Goal: Transaction & Acquisition: Purchase product/service

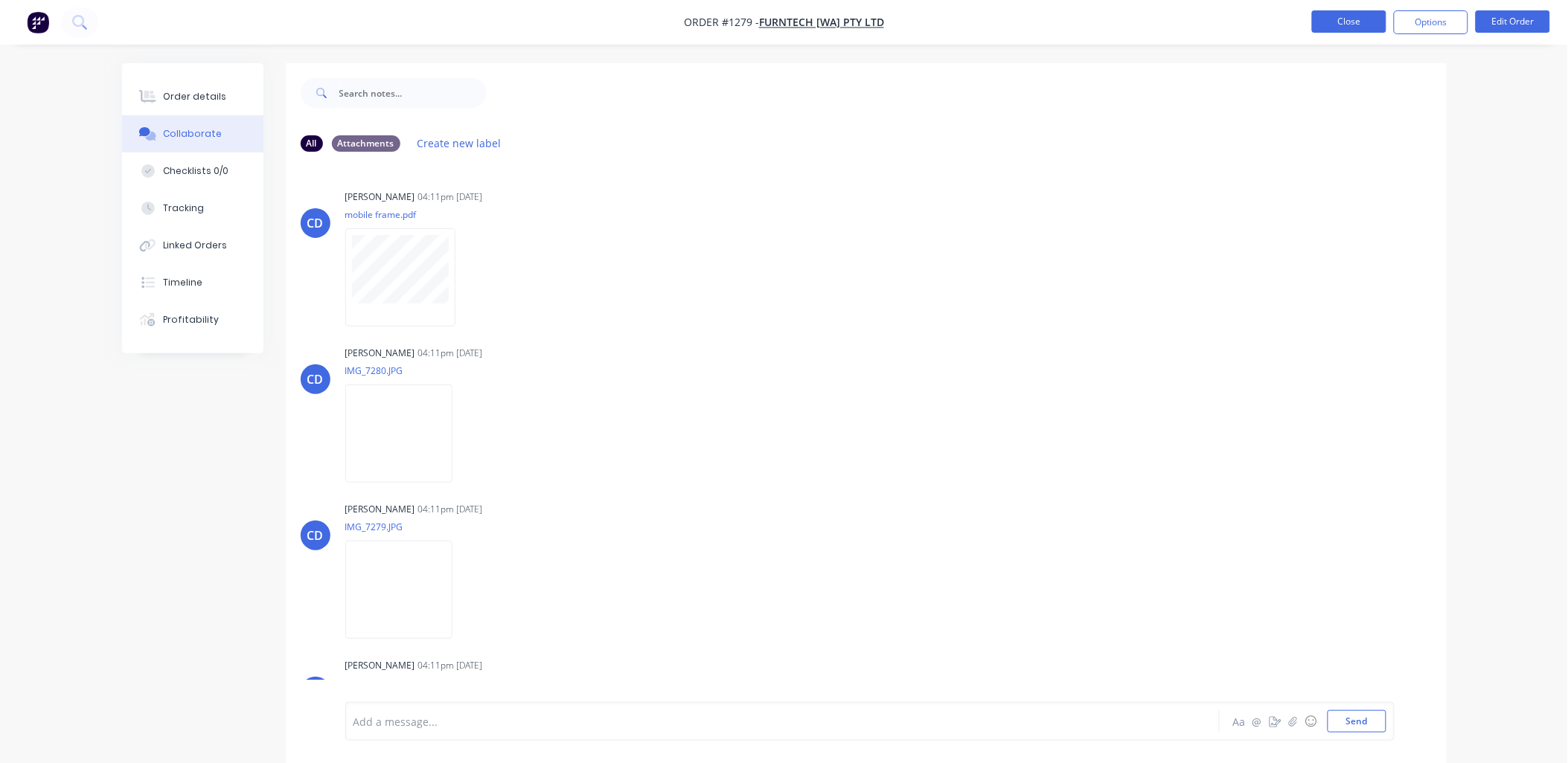
scroll to position [98, 0]
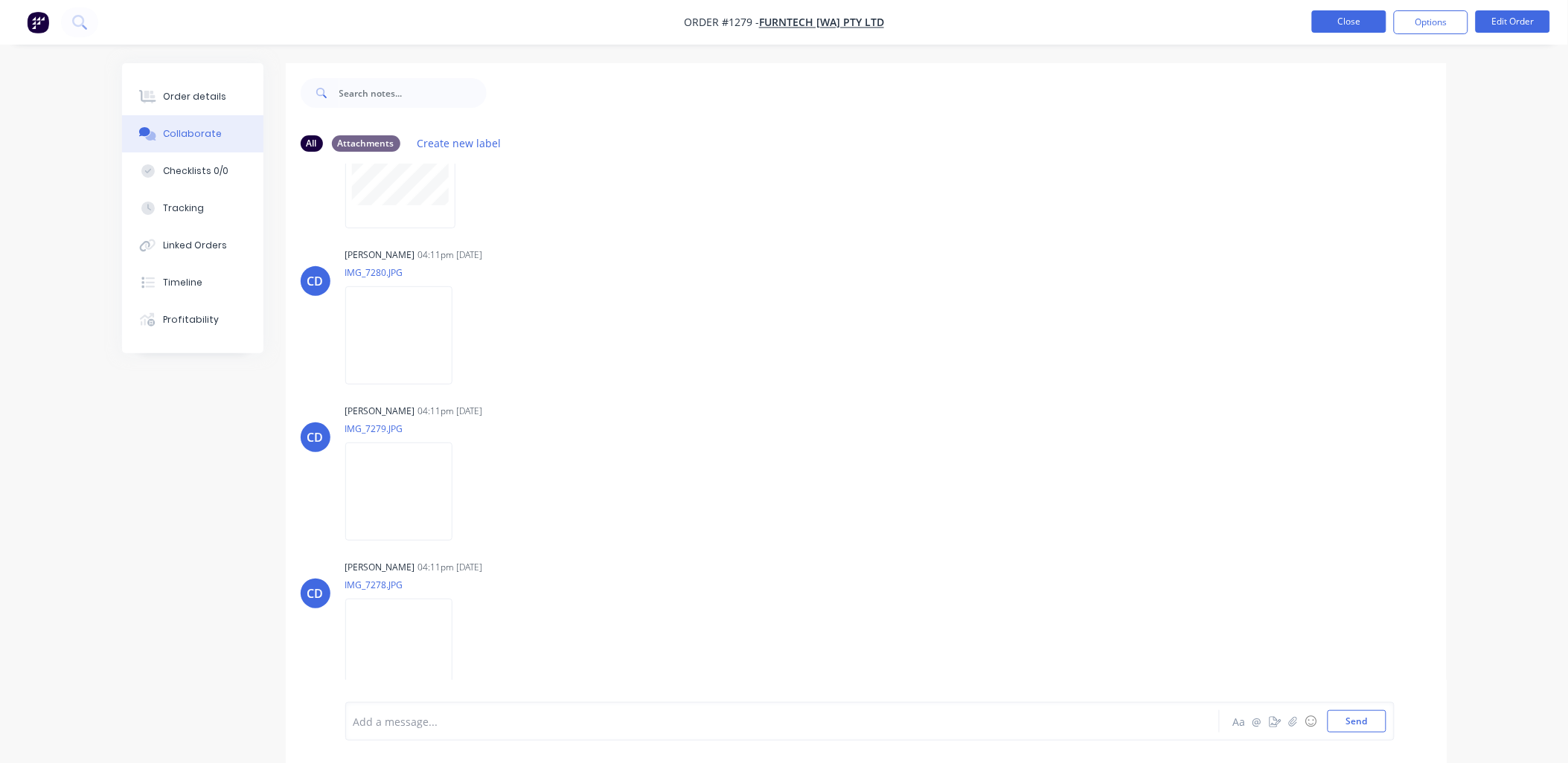
click at [1354, 26] on button "Close" at bounding box center [1349, 21] width 74 height 22
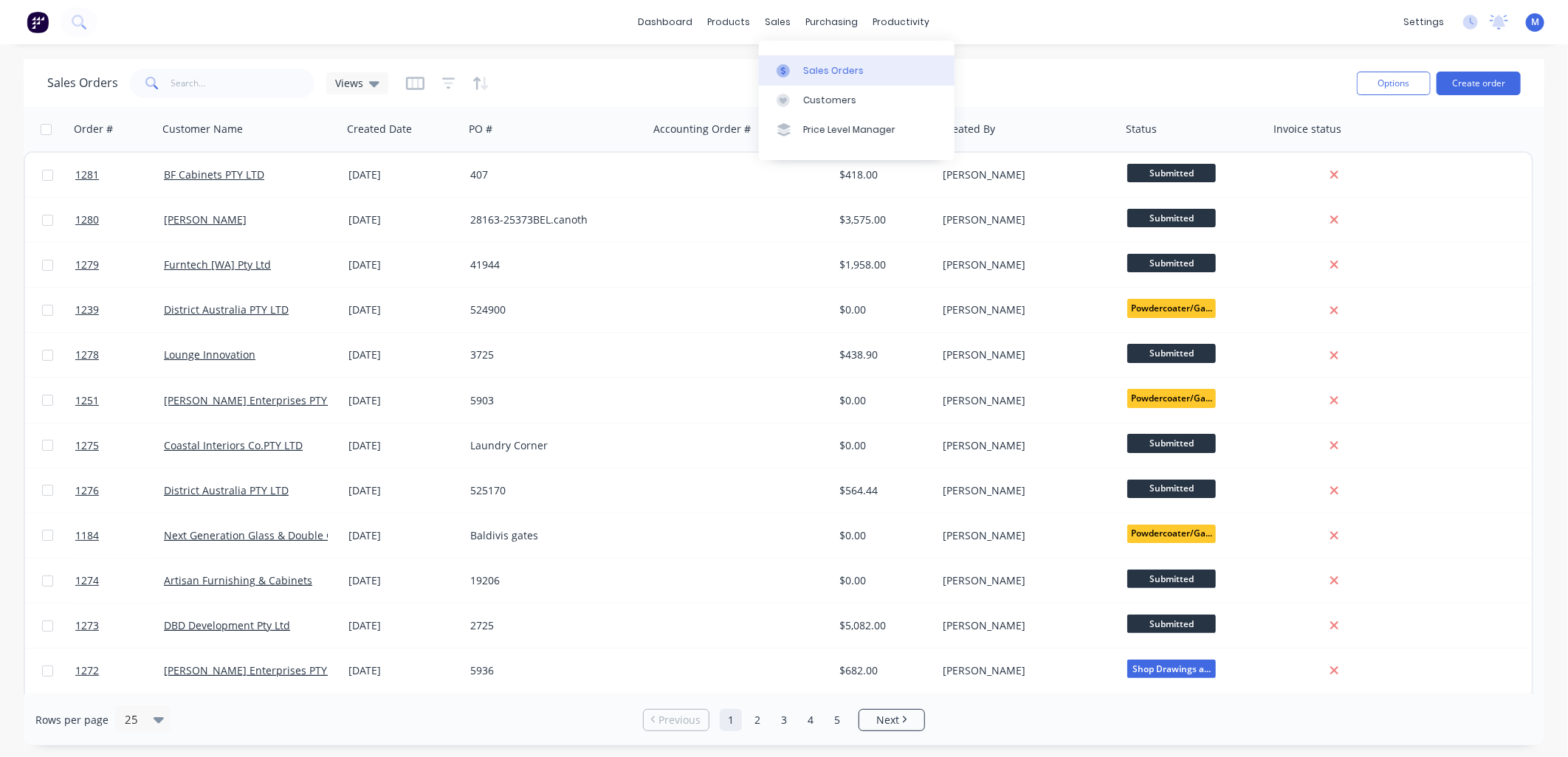
click at [794, 65] on div at bounding box center [787, 71] width 22 height 13
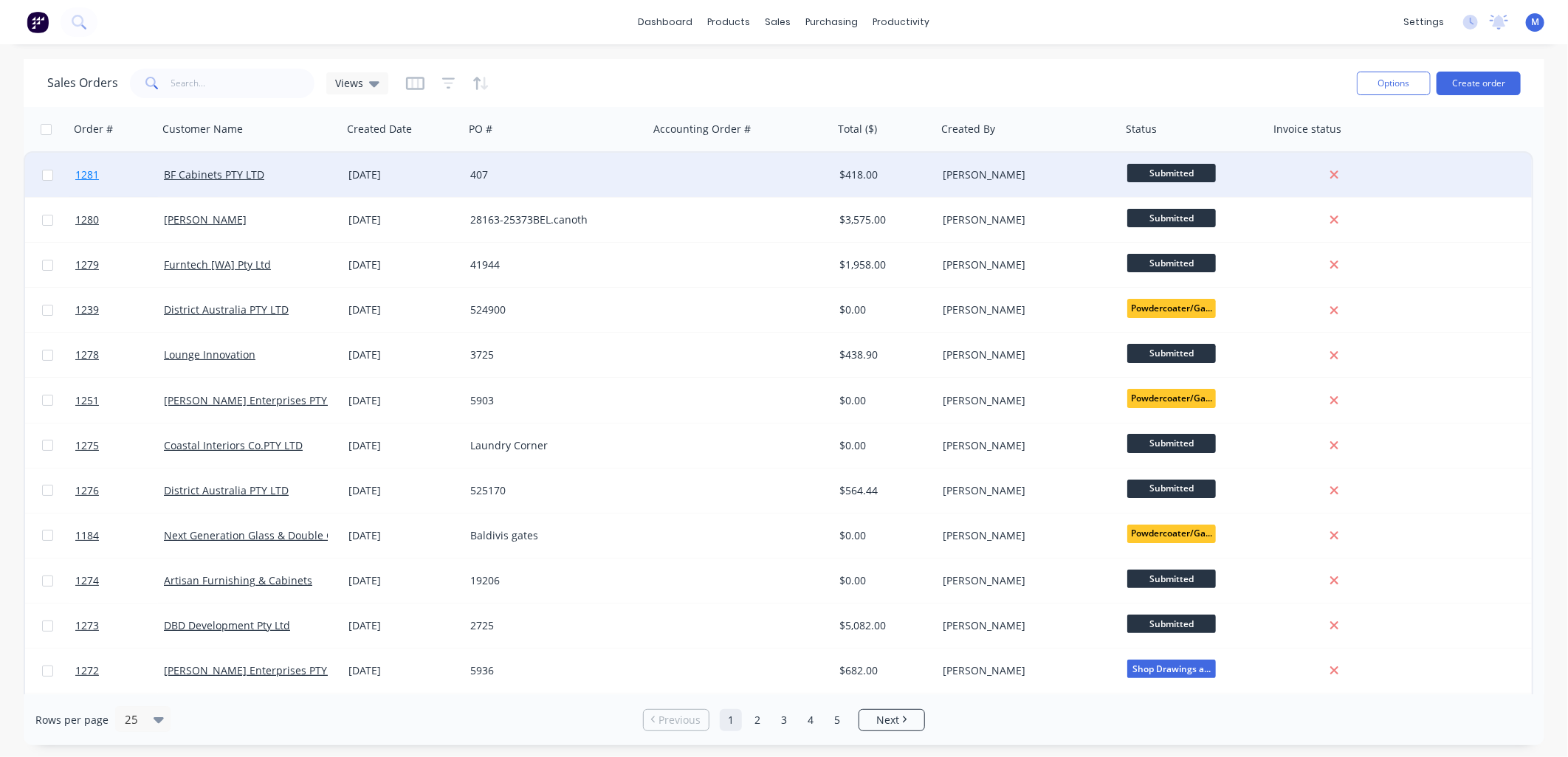
click at [85, 164] on link "1281" at bounding box center [119, 175] width 88 height 45
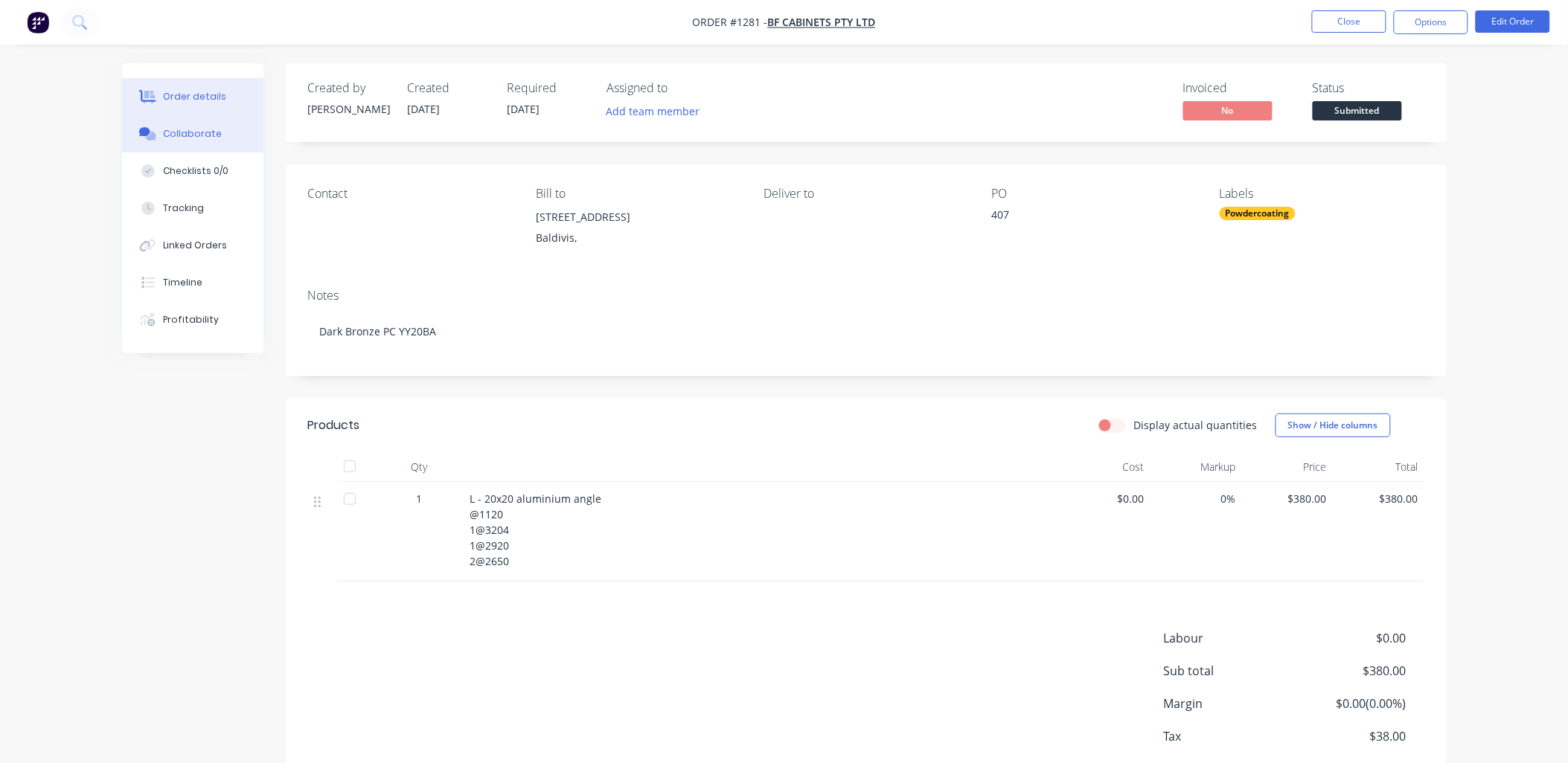
click at [200, 129] on div "Collaborate" at bounding box center [192, 133] width 59 height 13
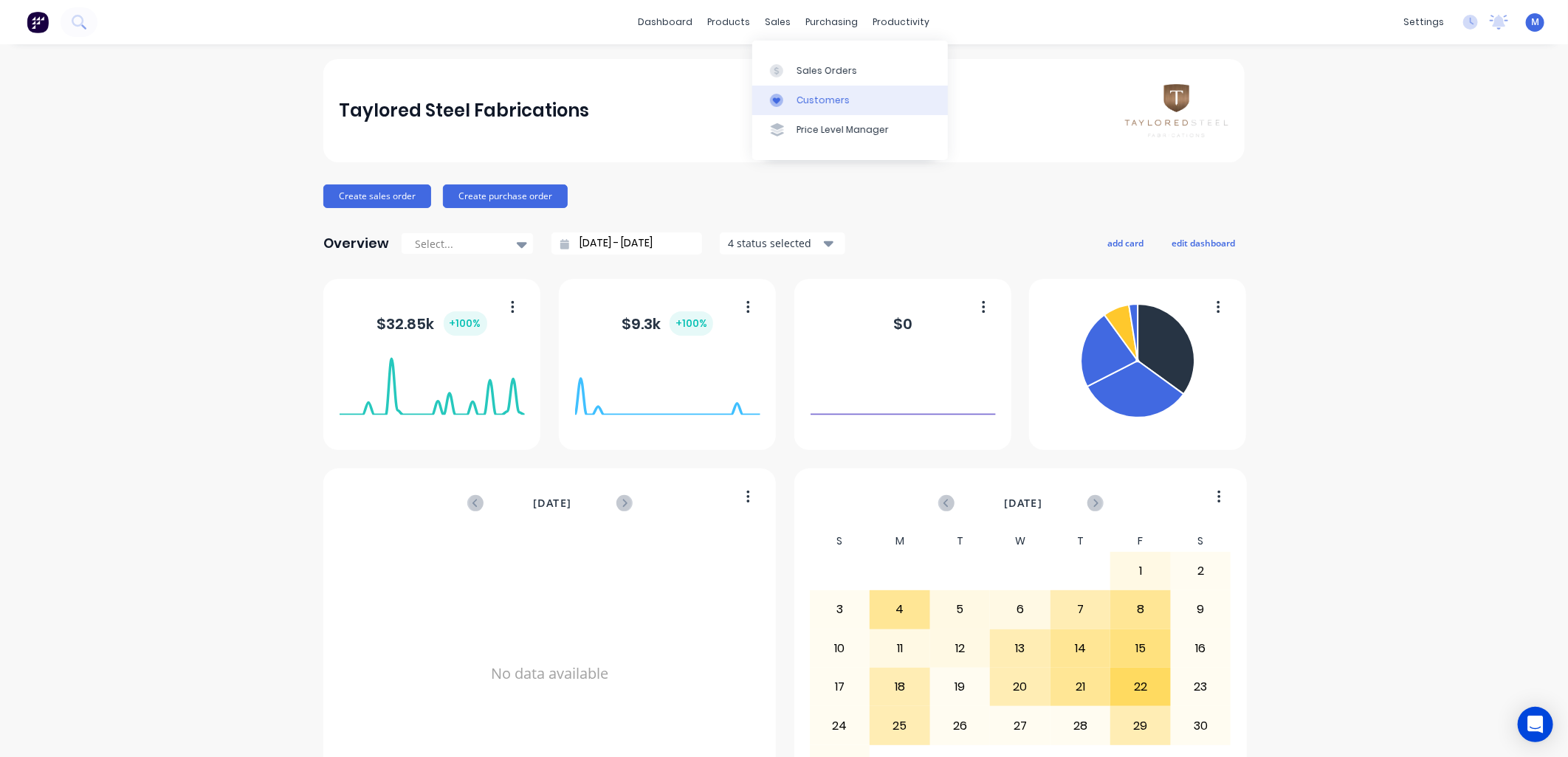
click at [797, 94] on div "Customers" at bounding box center [823, 100] width 53 height 13
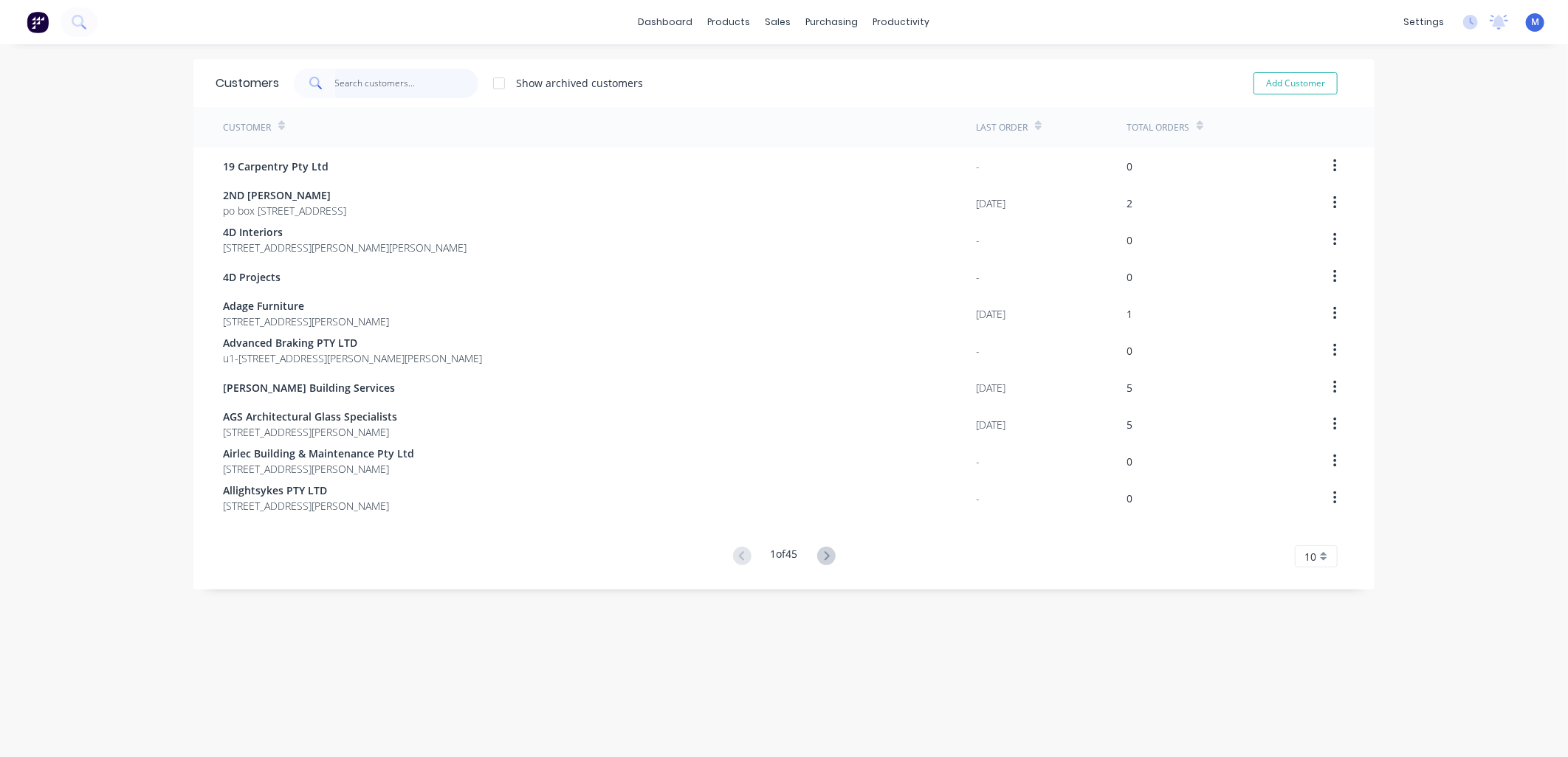
click at [366, 90] on input "text" at bounding box center [406, 83] width 144 height 29
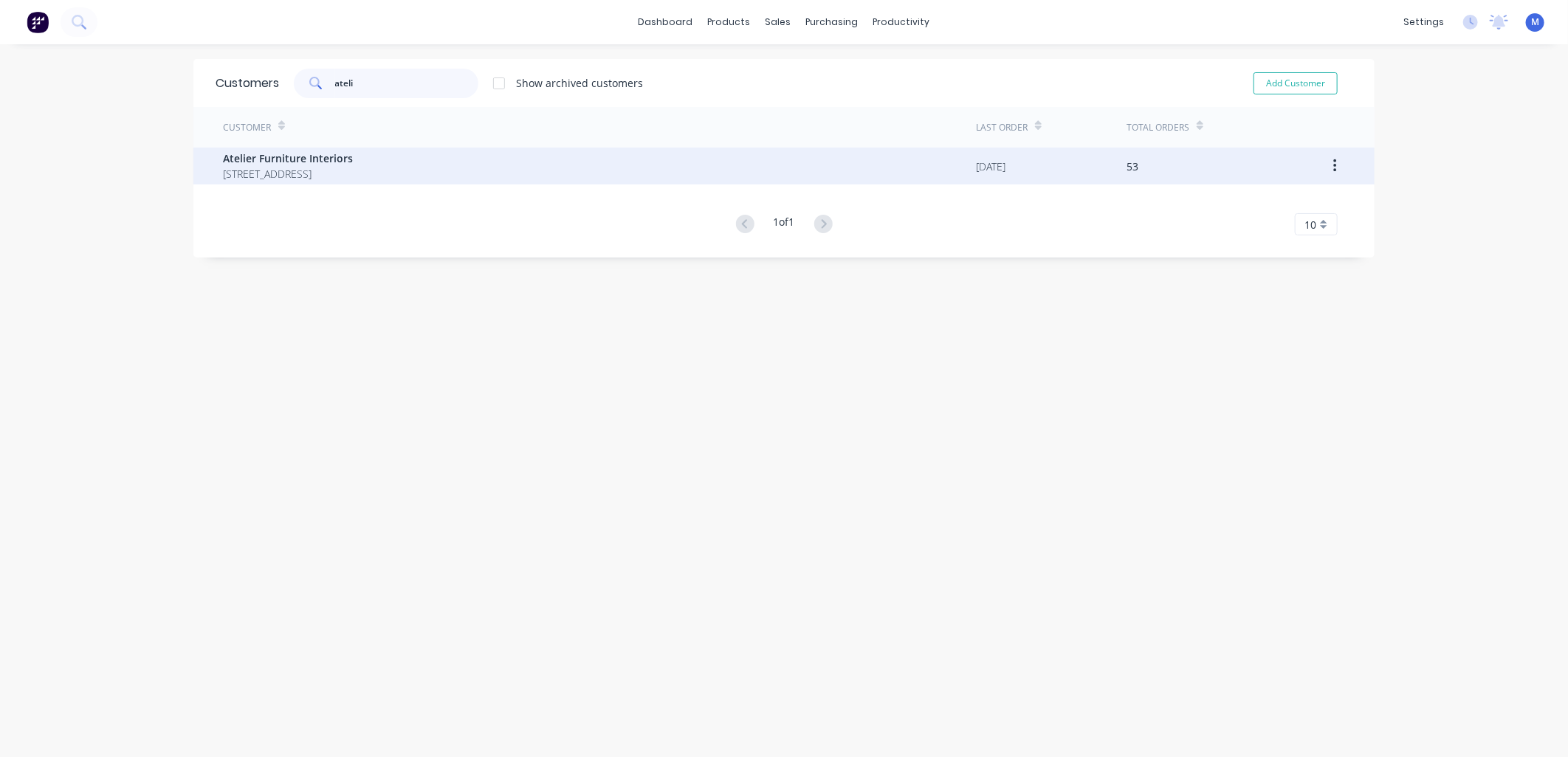
type input "ateli"
click at [331, 164] on span "Atelier Furniture Interiors" at bounding box center [287, 158] width 130 height 15
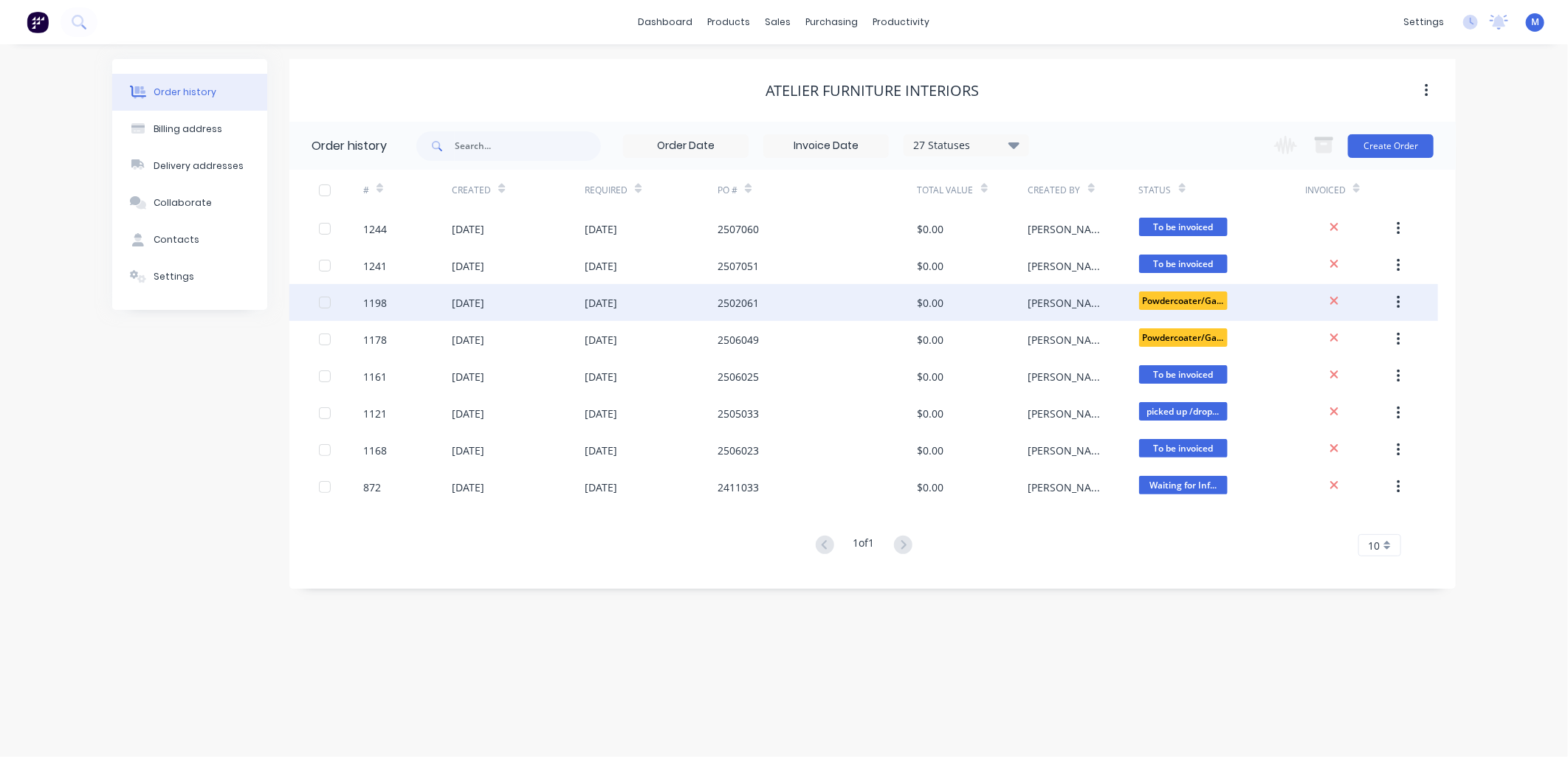
click at [747, 298] on div "2502061" at bounding box center [738, 302] width 41 height 15
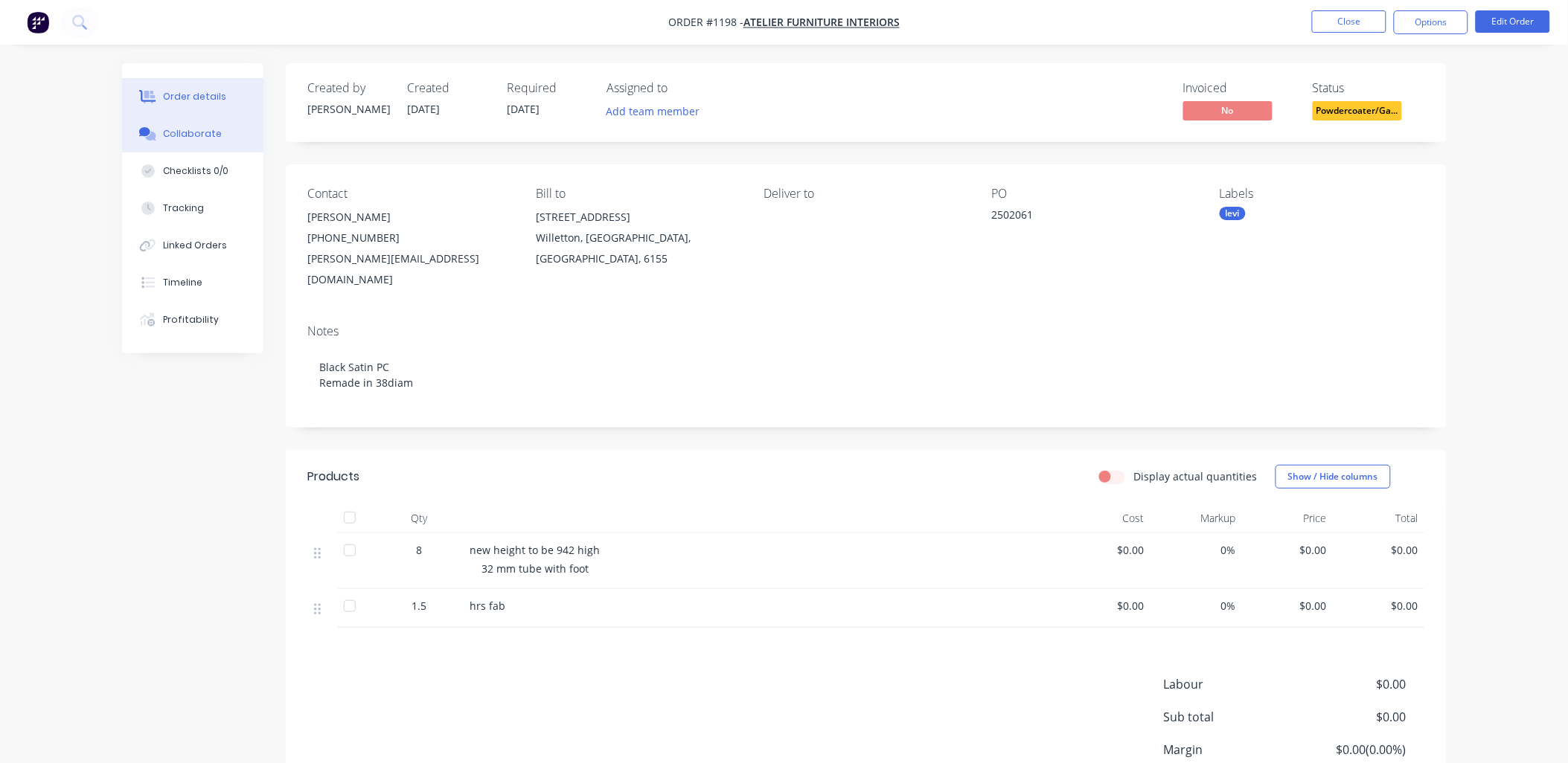
click at [191, 128] on div "Collaborate" at bounding box center [192, 133] width 59 height 13
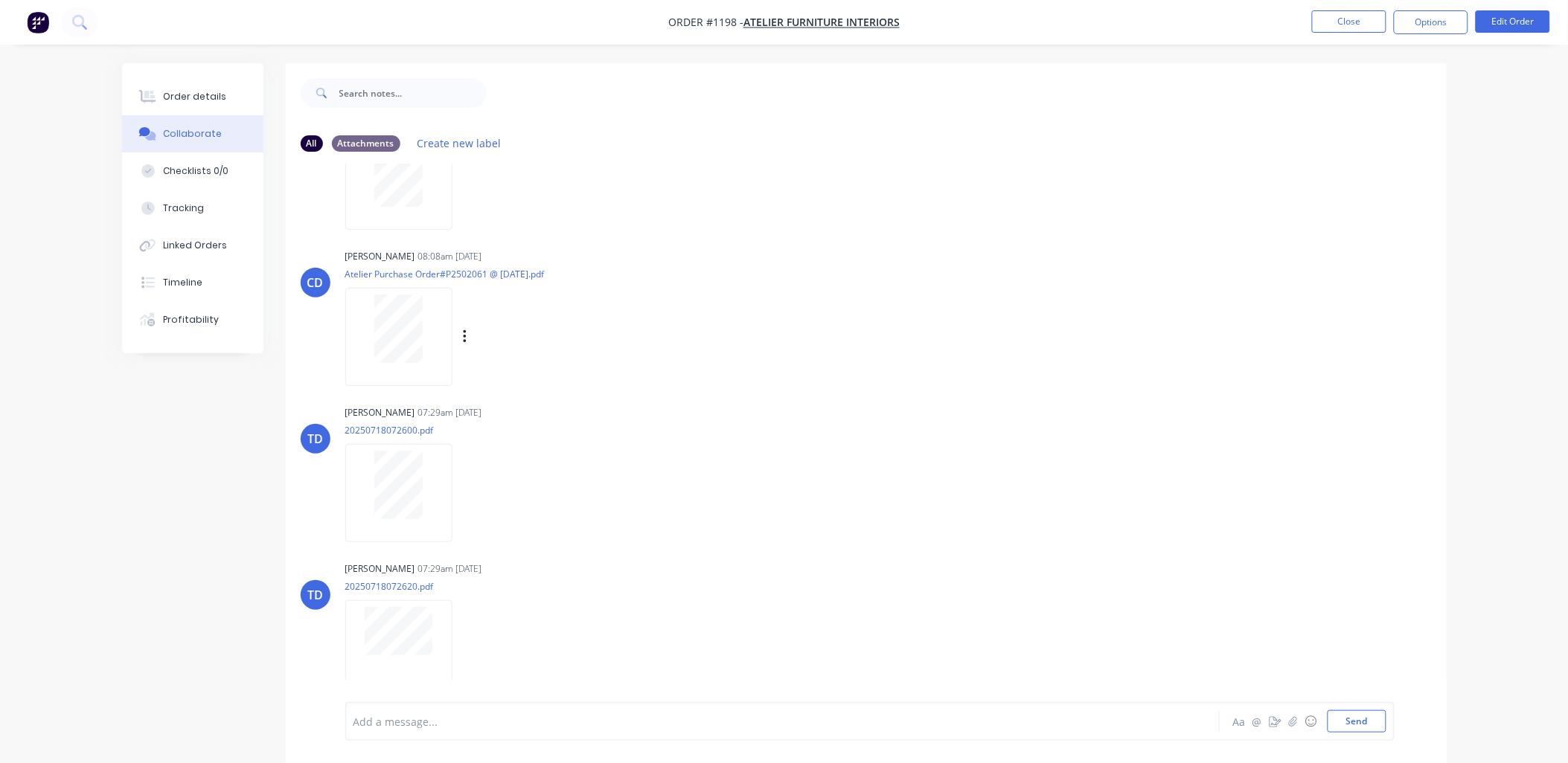
scroll to position [98, 0]
click at [1330, 22] on button "Close" at bounding box center [1349, 21] width 74 height 22
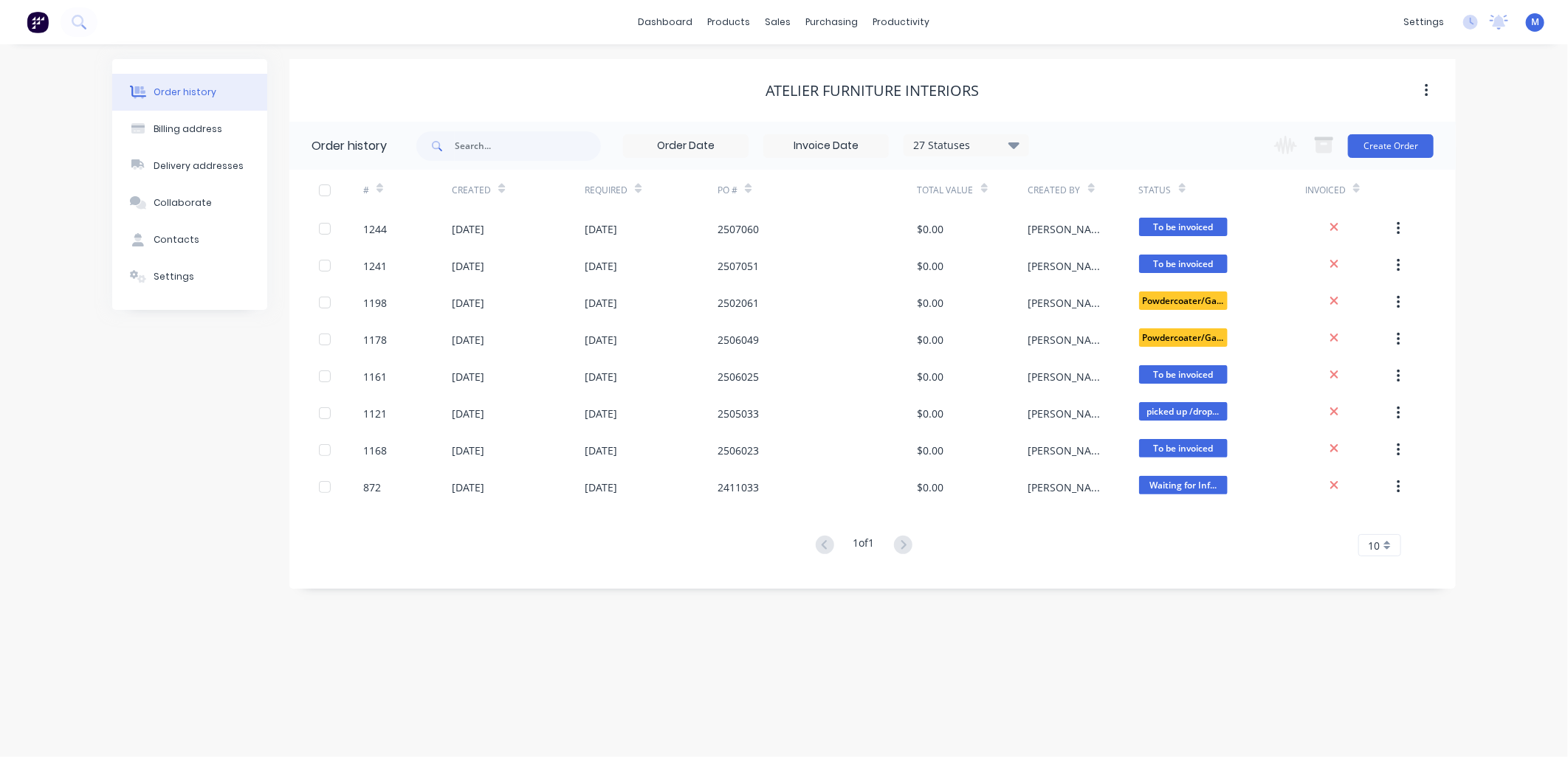
click at [1140, 334] on span "Powdercoater/Ga..." at bounding box center [1183, 338] width 88 height 18
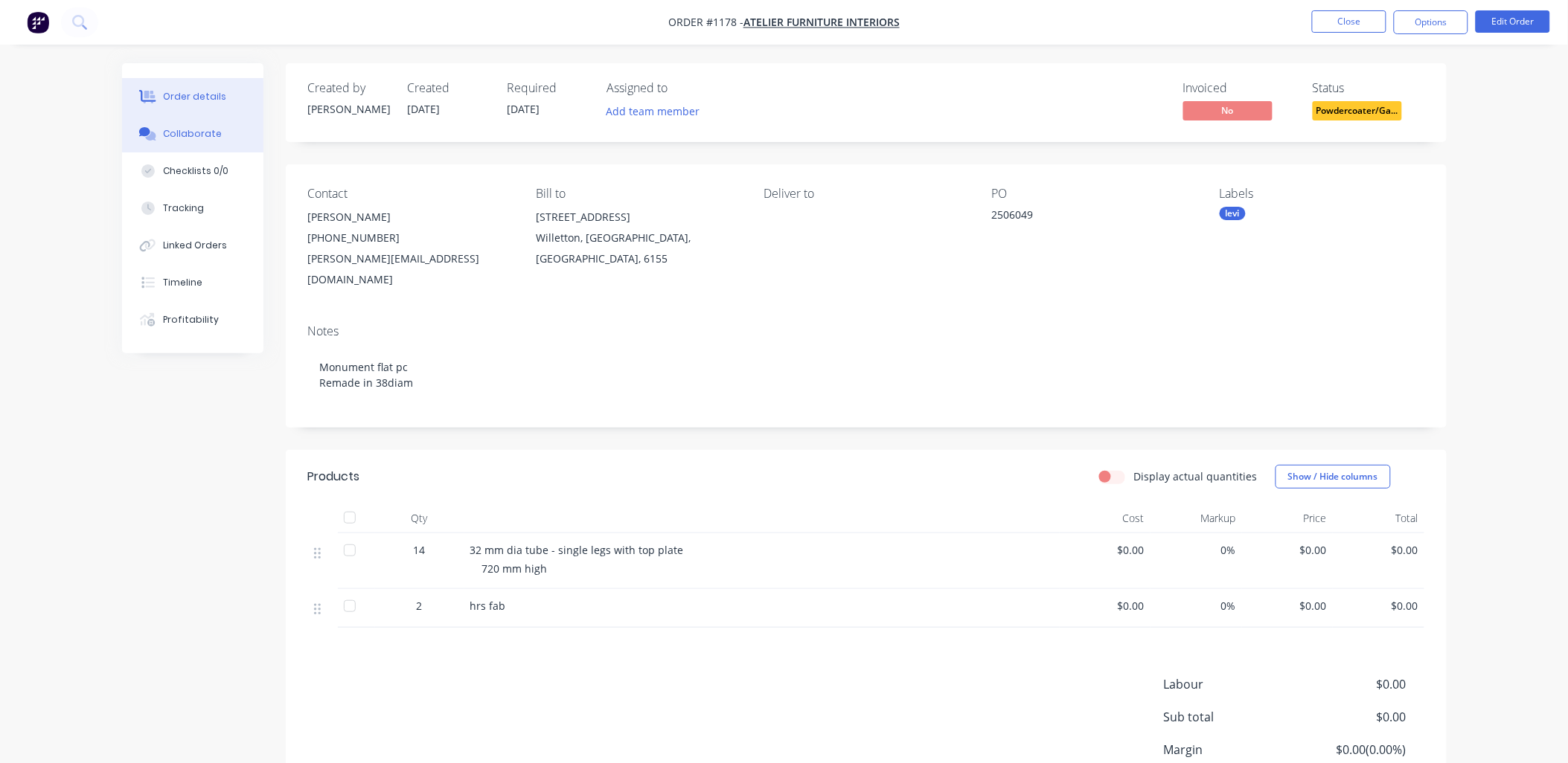
click at [181, 127] on div "Collaborate" at bounding box center [192, 133] width 59 height 13
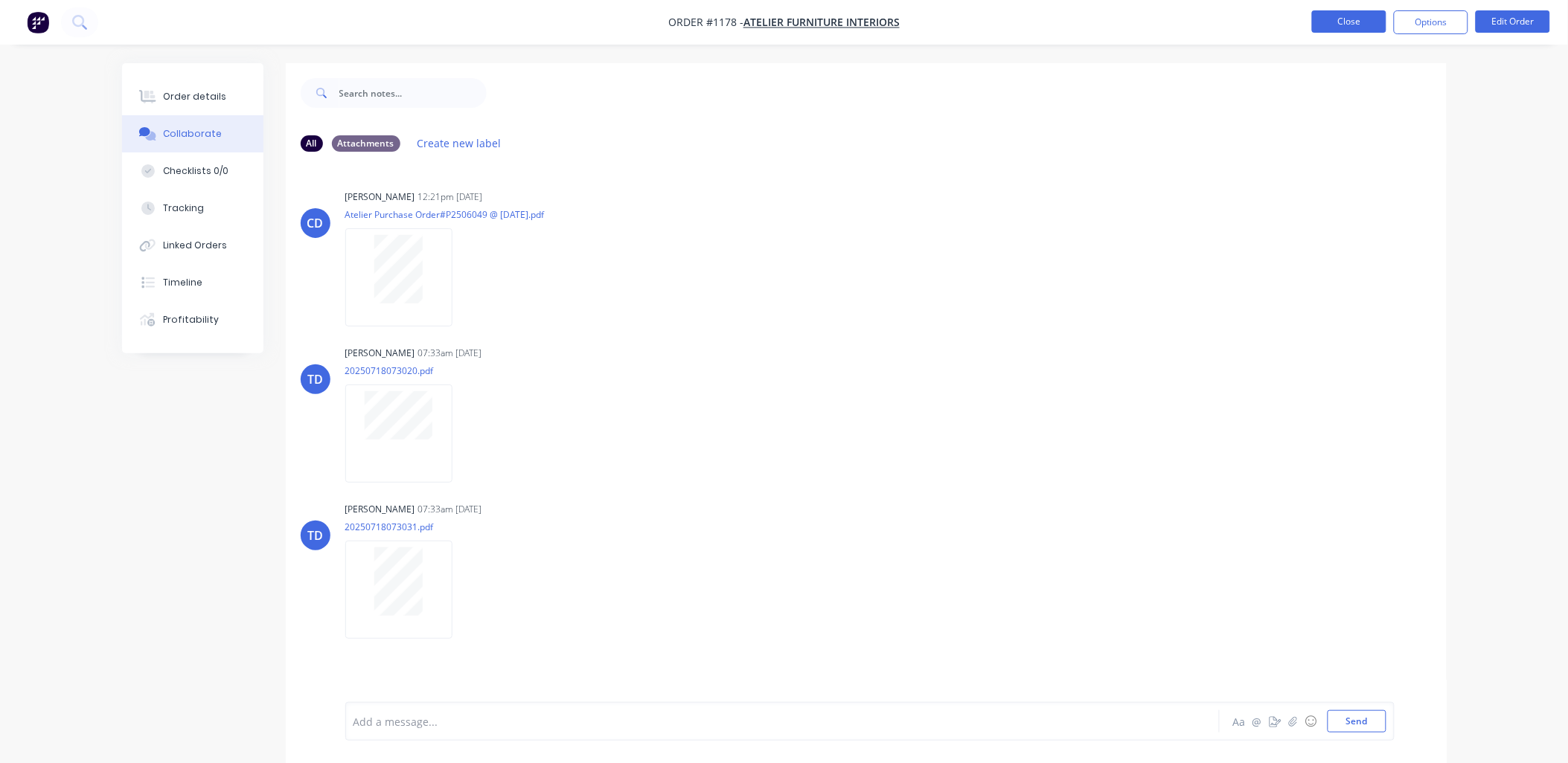
click at [1333, 19] on button "Close" at bounding box center [1349, 21] width 74 height 22
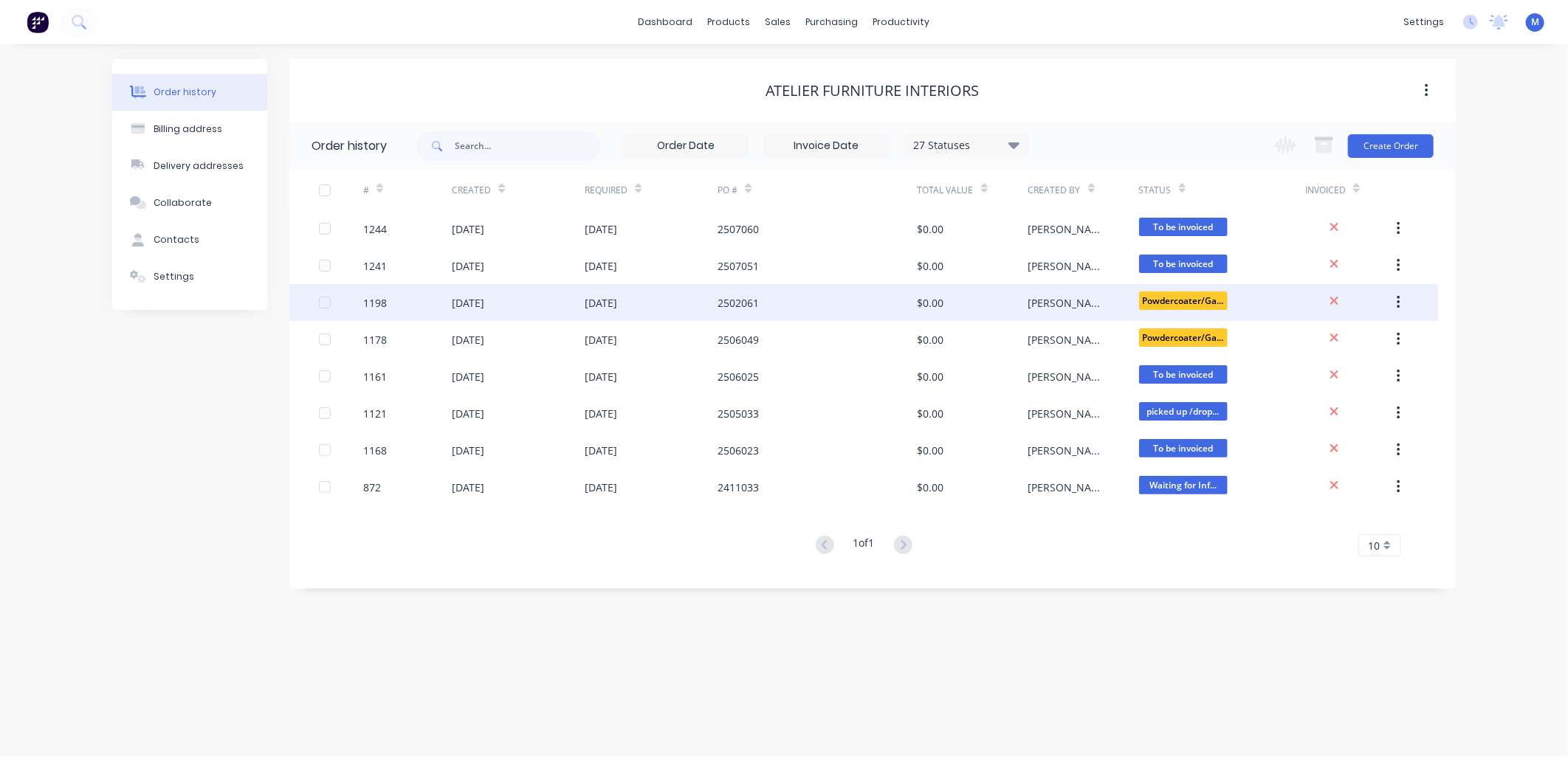
click at [1153, 294] on span "Powdercoater/Ga..." at bounding box center [1183, 301] width 88 height 18
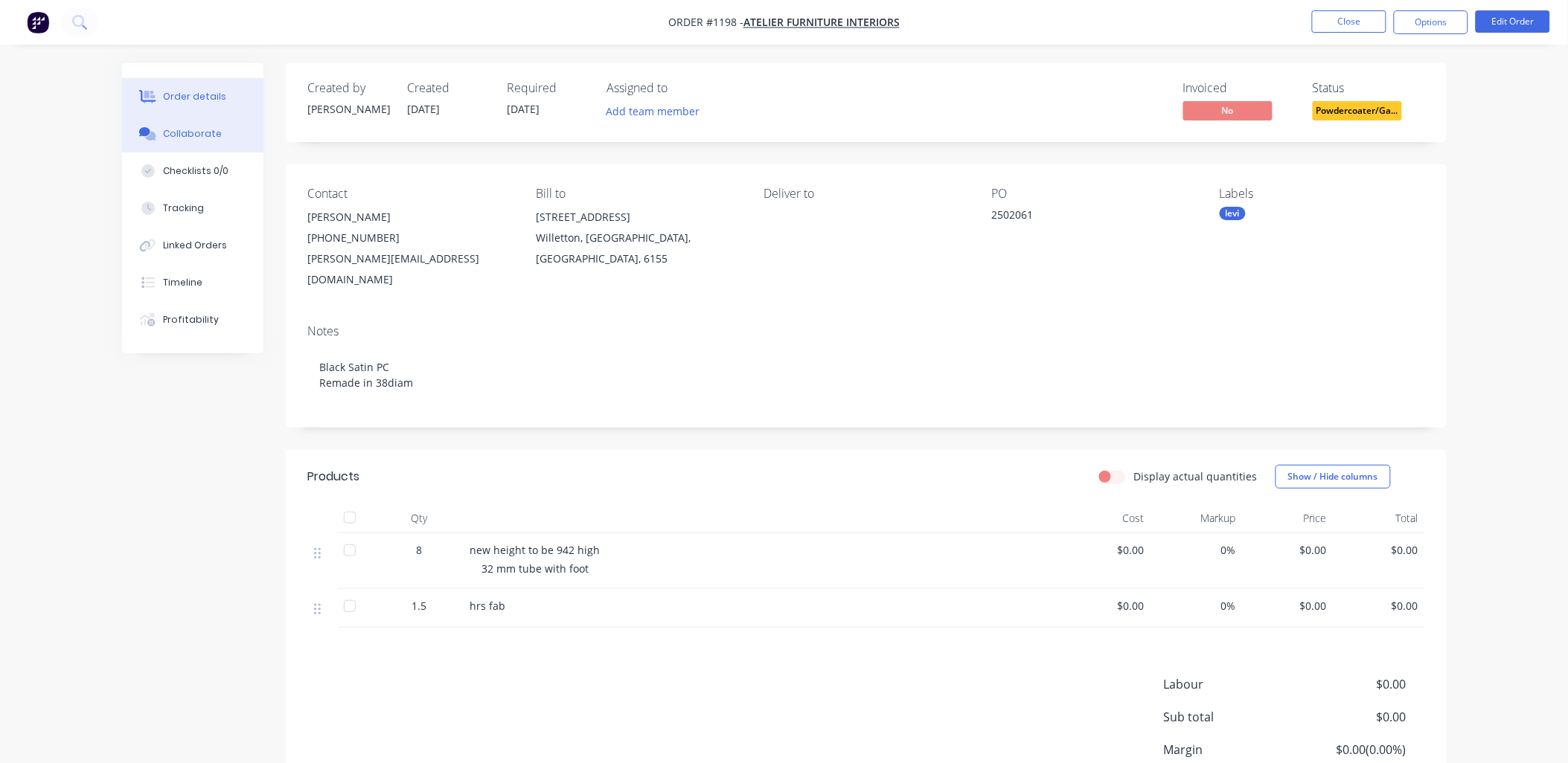
click at [188, 127] on div "Collaborate" at bounding box center [192, 133] width 59 height 13
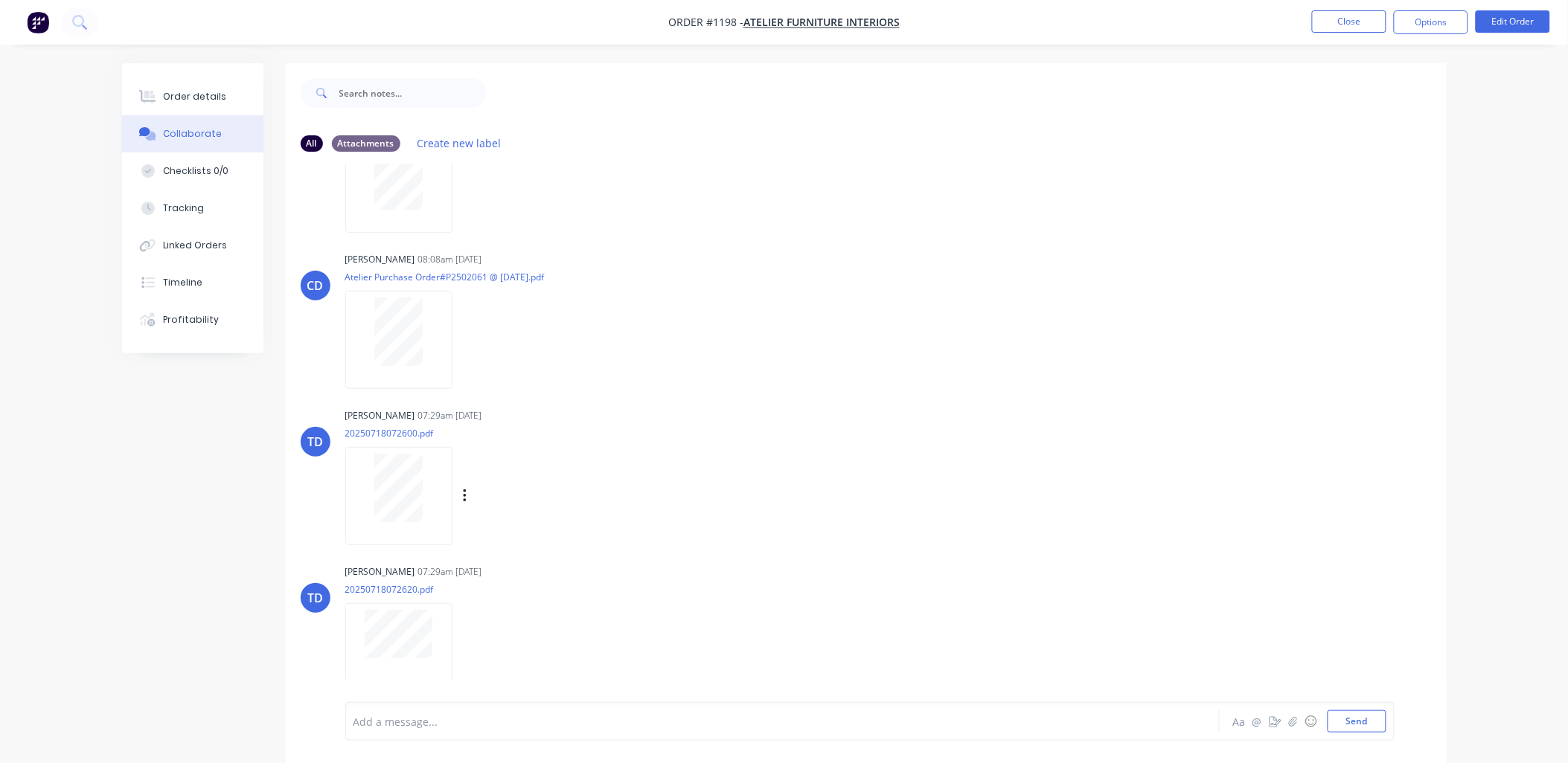
scroll to position [98, 0]
click at [1332, 20] on button "Close" at bounding box center [1349, 21] width 74 height 22
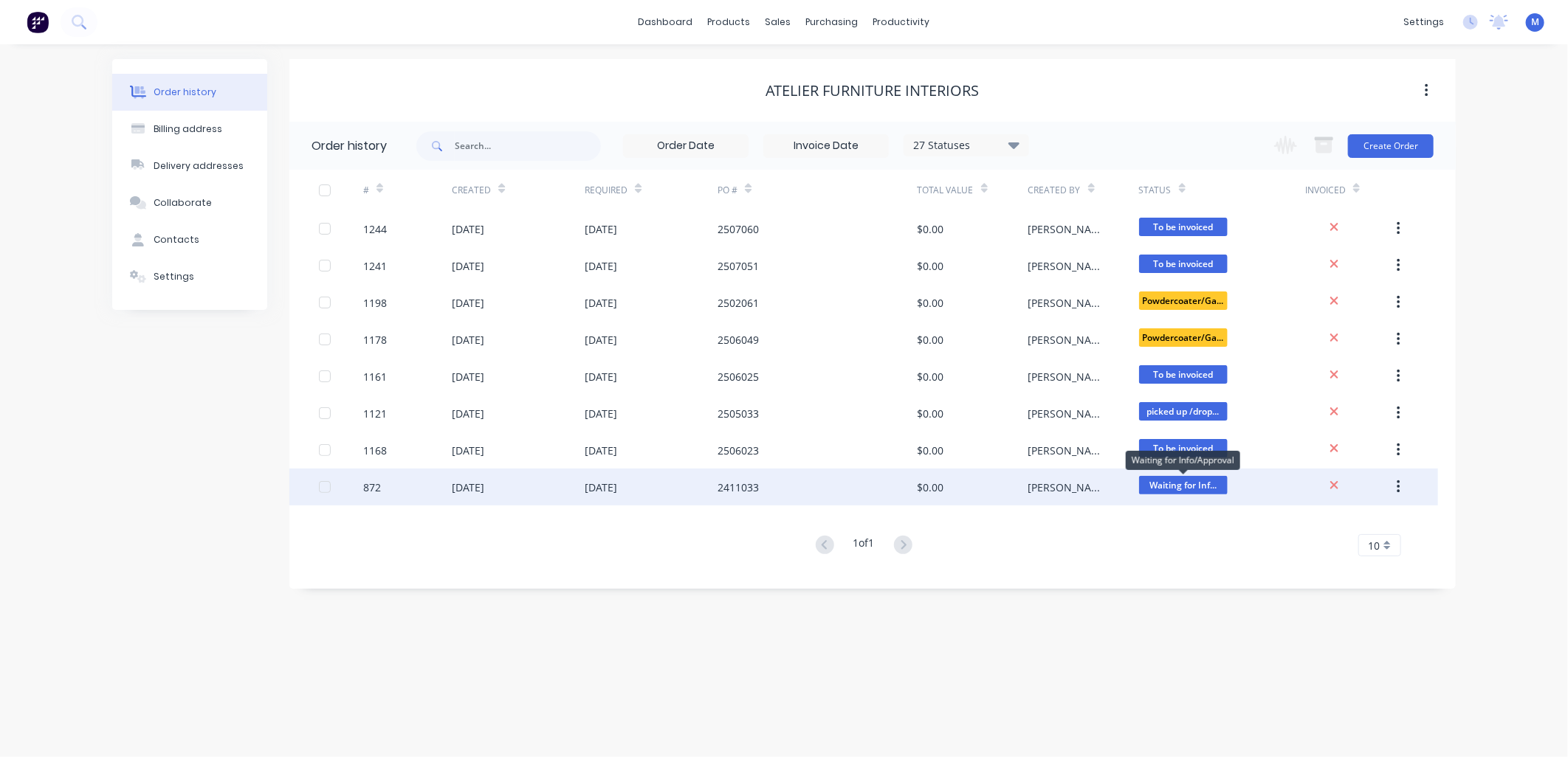
click at [1176, 478] on span "Waiting for Inf..." at bounding box center [1183, 485] width 88 height 18
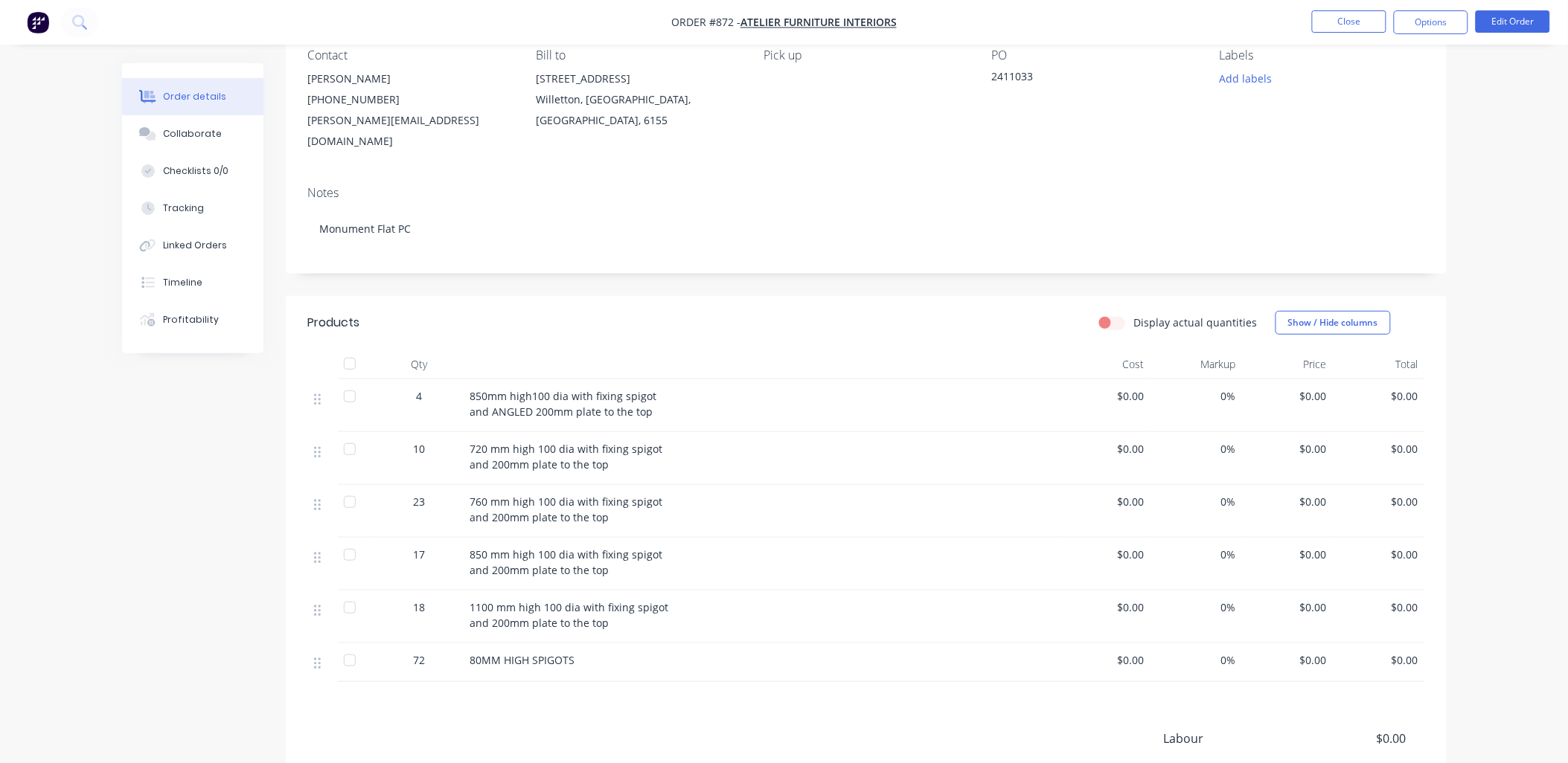
scroll to position [165, 0]
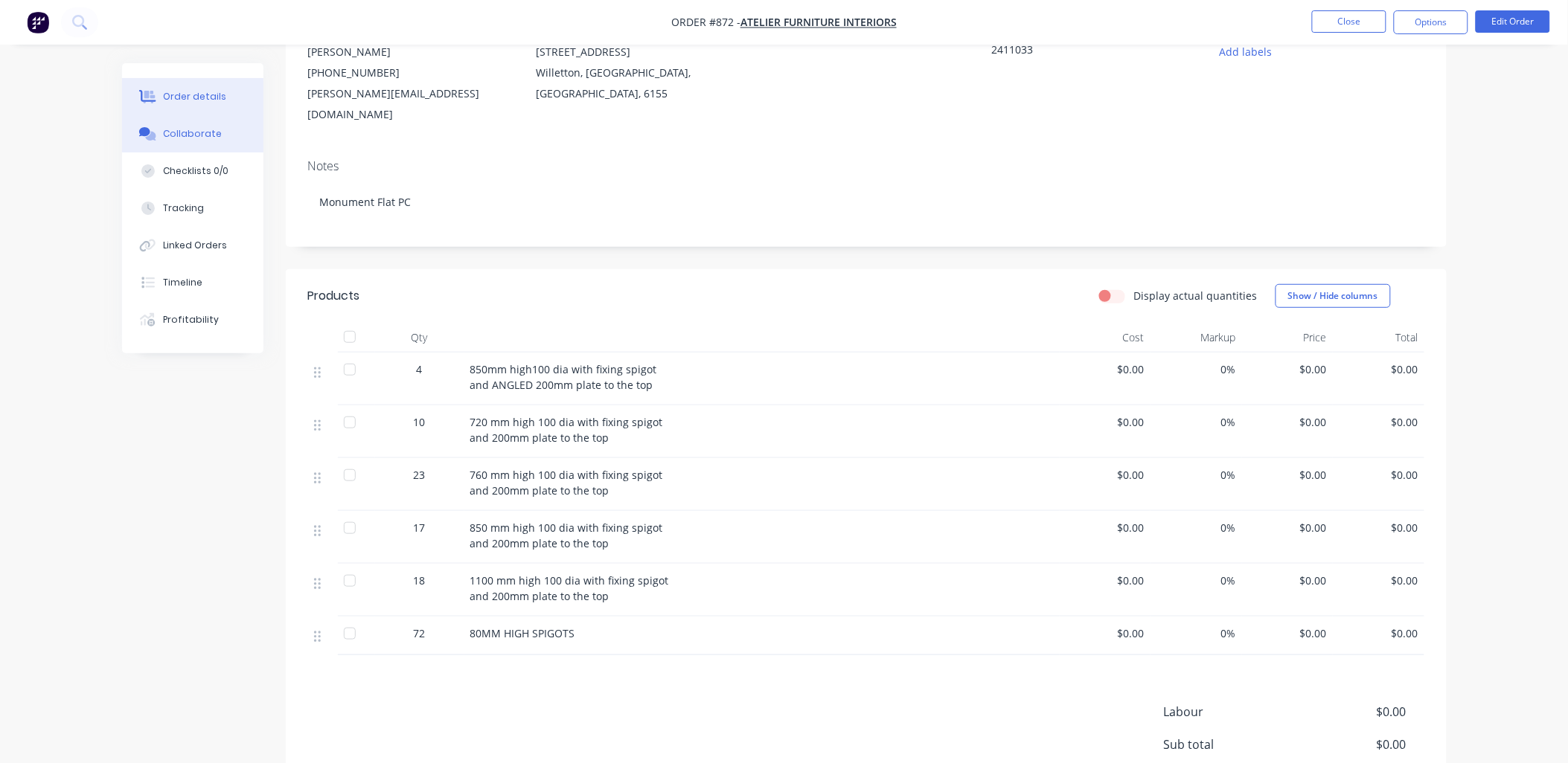
click at [176, 132] on div "Collaborate" at bounding box center [192, 133] width 59 height 13
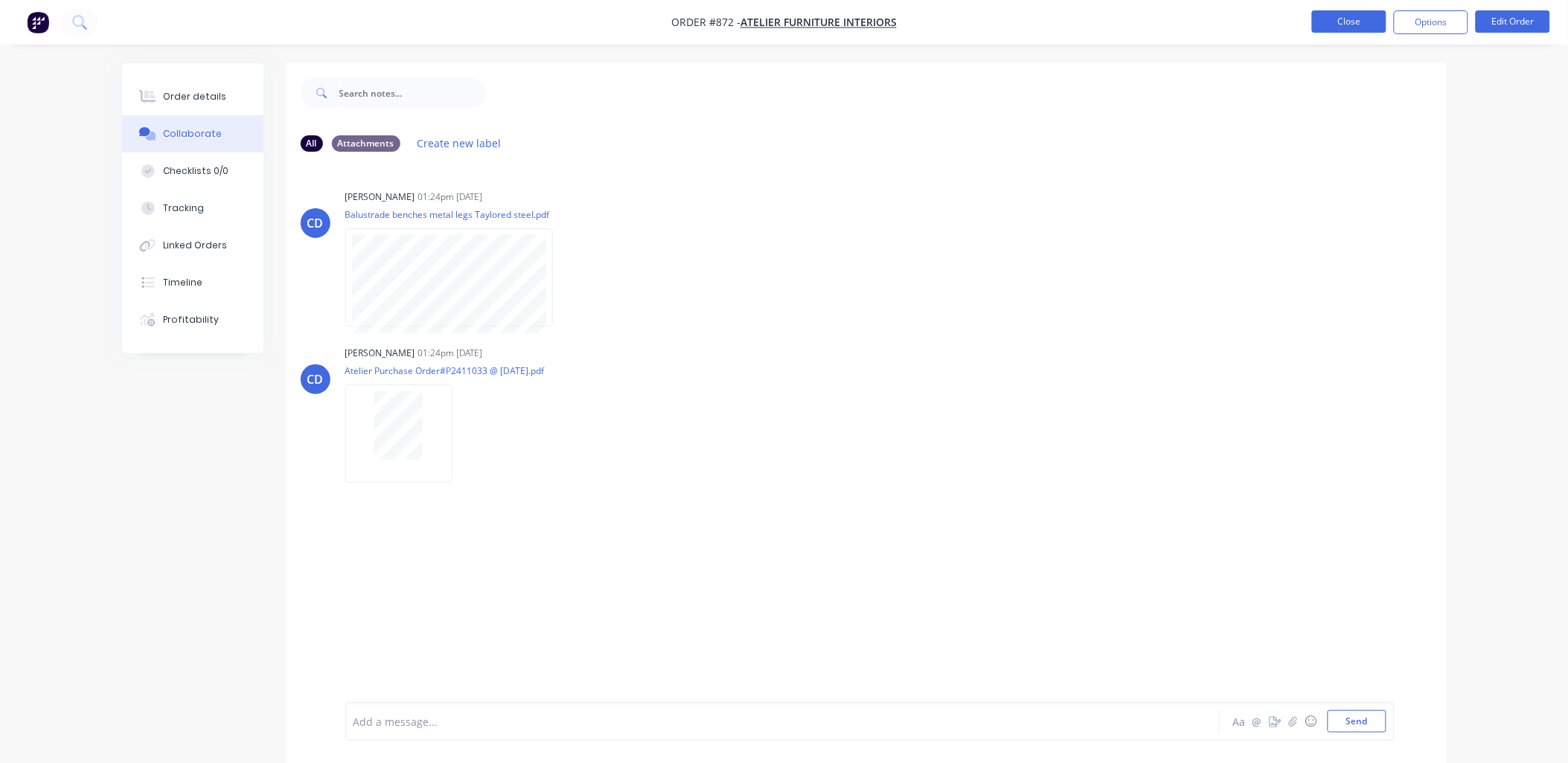
click at [1323, 20] on button "Close" at bounding box center [1349, 21] width 74 height 22
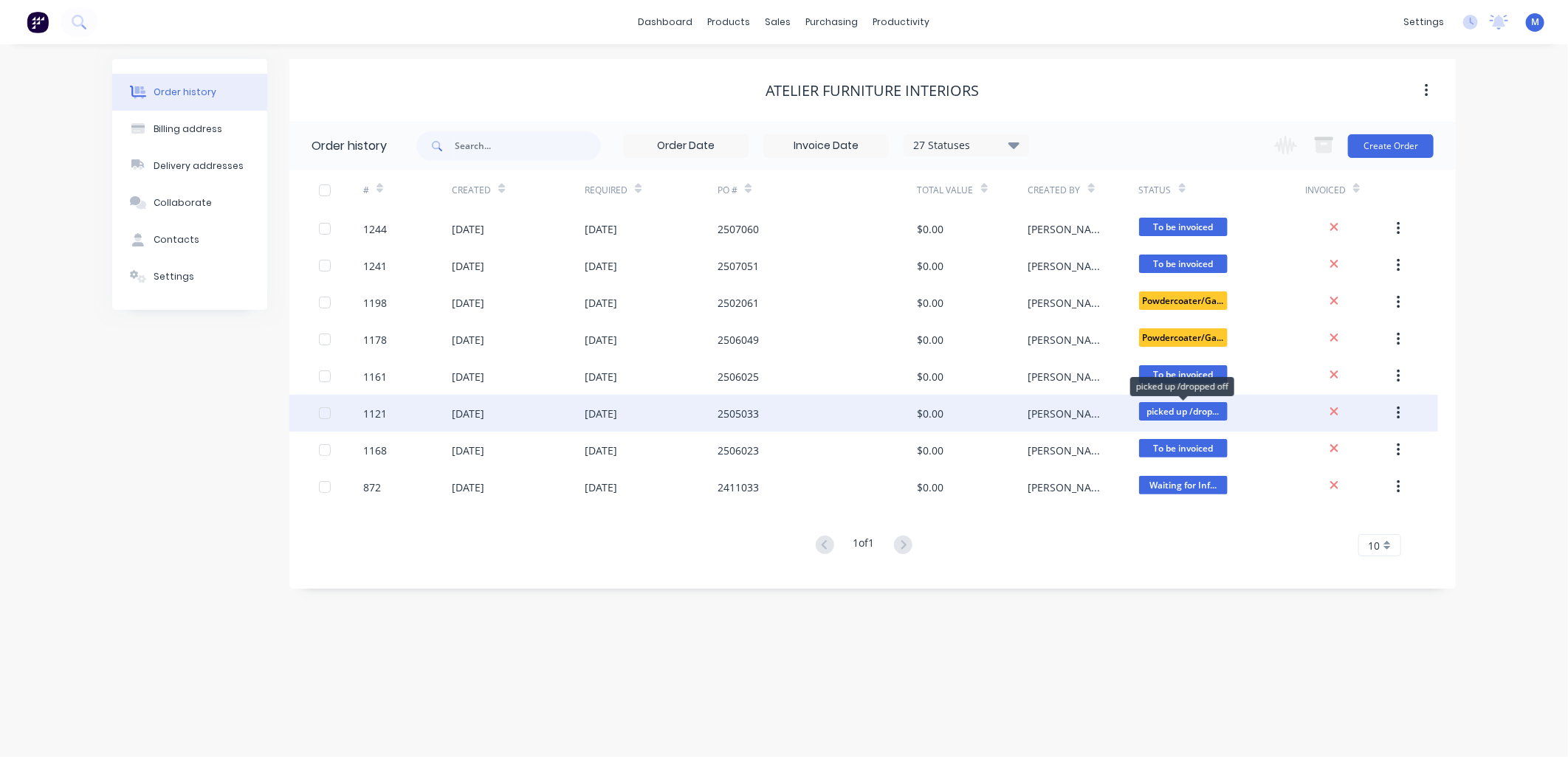
click at [1223, 411] on span "picked up /drop..." at bounding box center [1183, 412] width 88 height 18
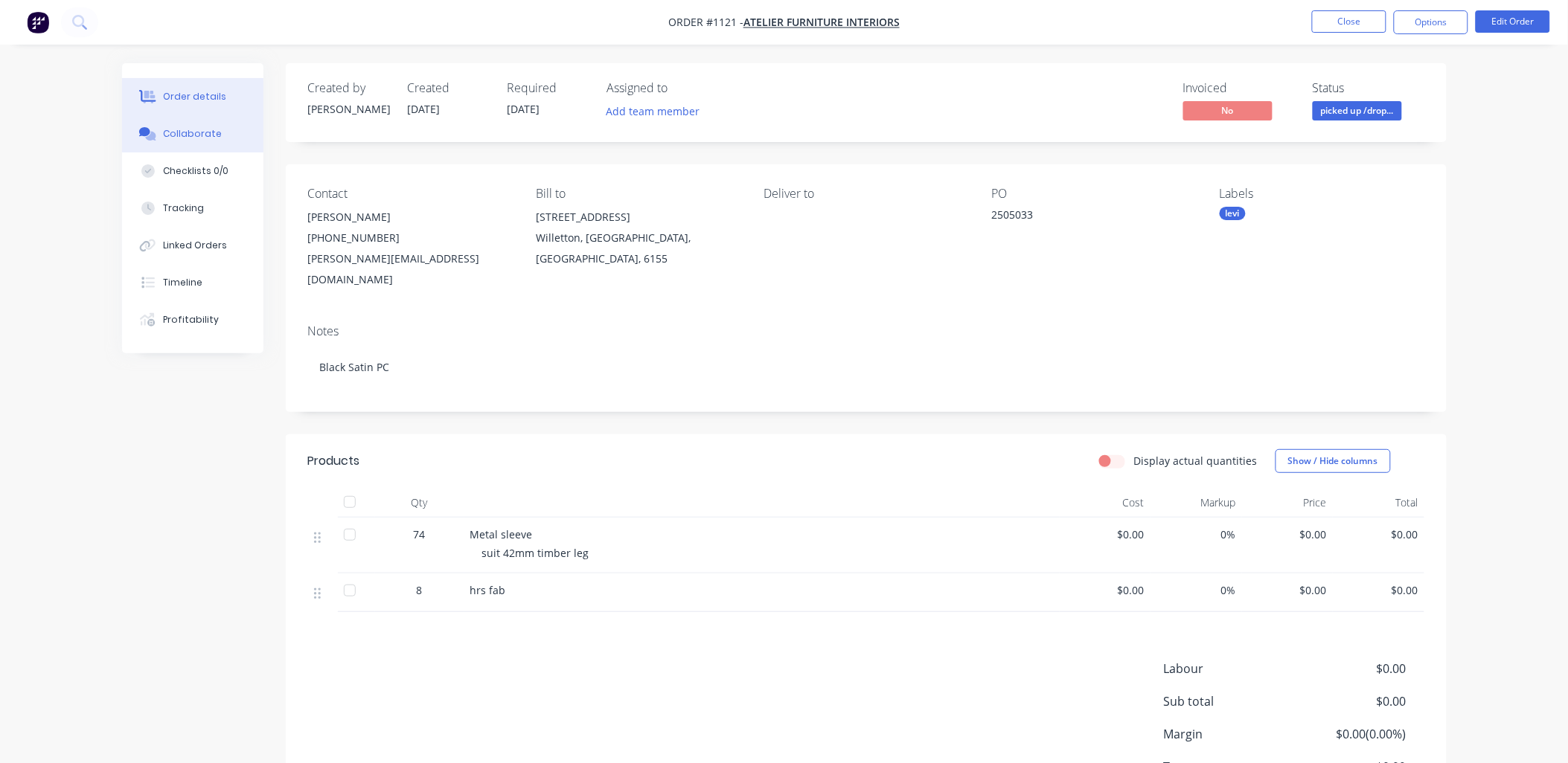
click at [204, 128] on div "Collaborate" at bounding box center [192, 133] width 59 height 13
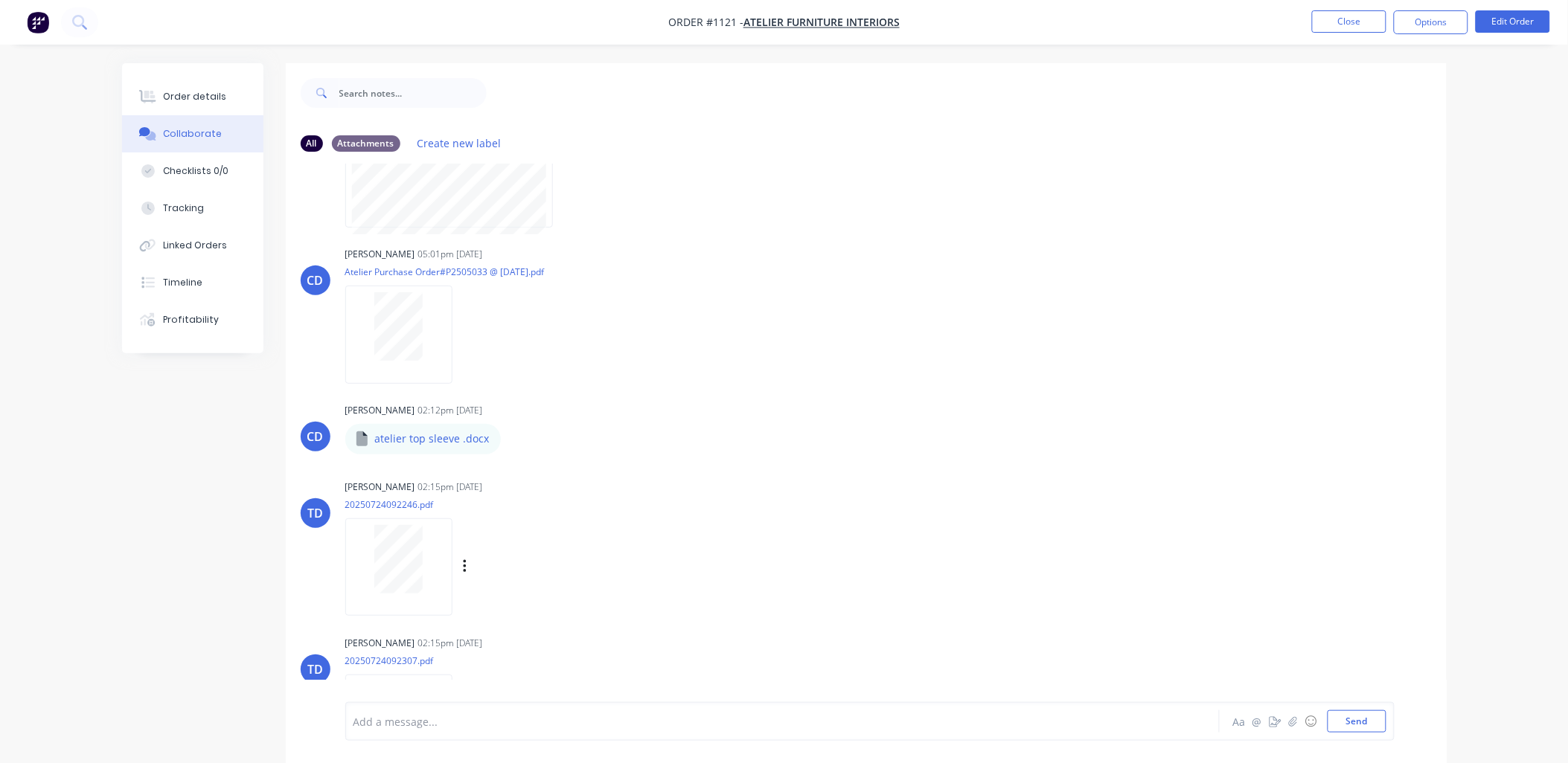
scroll to position [174, 0]
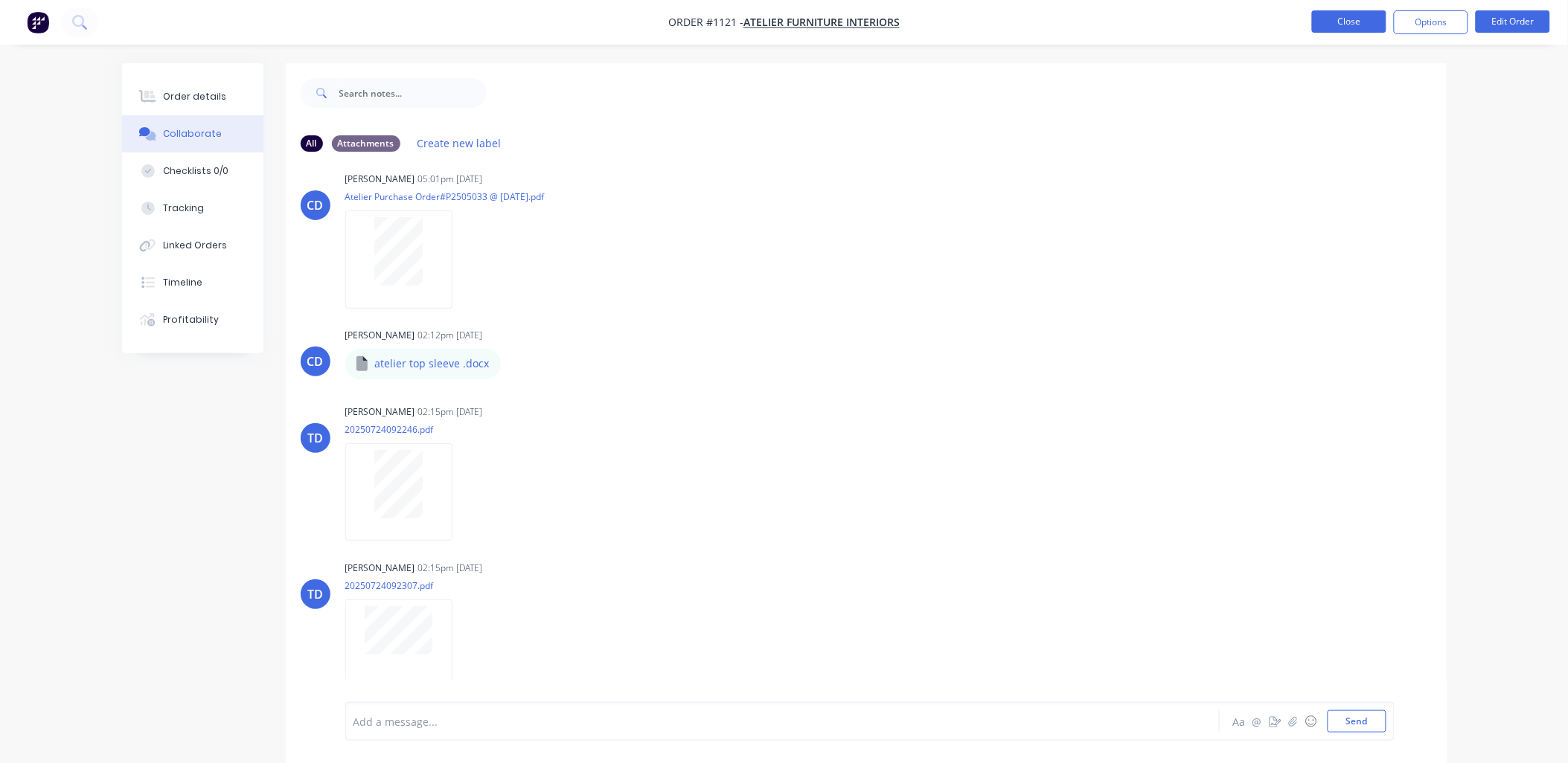
click at [1335, 22] on button "Close" at bounding box center [1349, 21] width 74 height 22
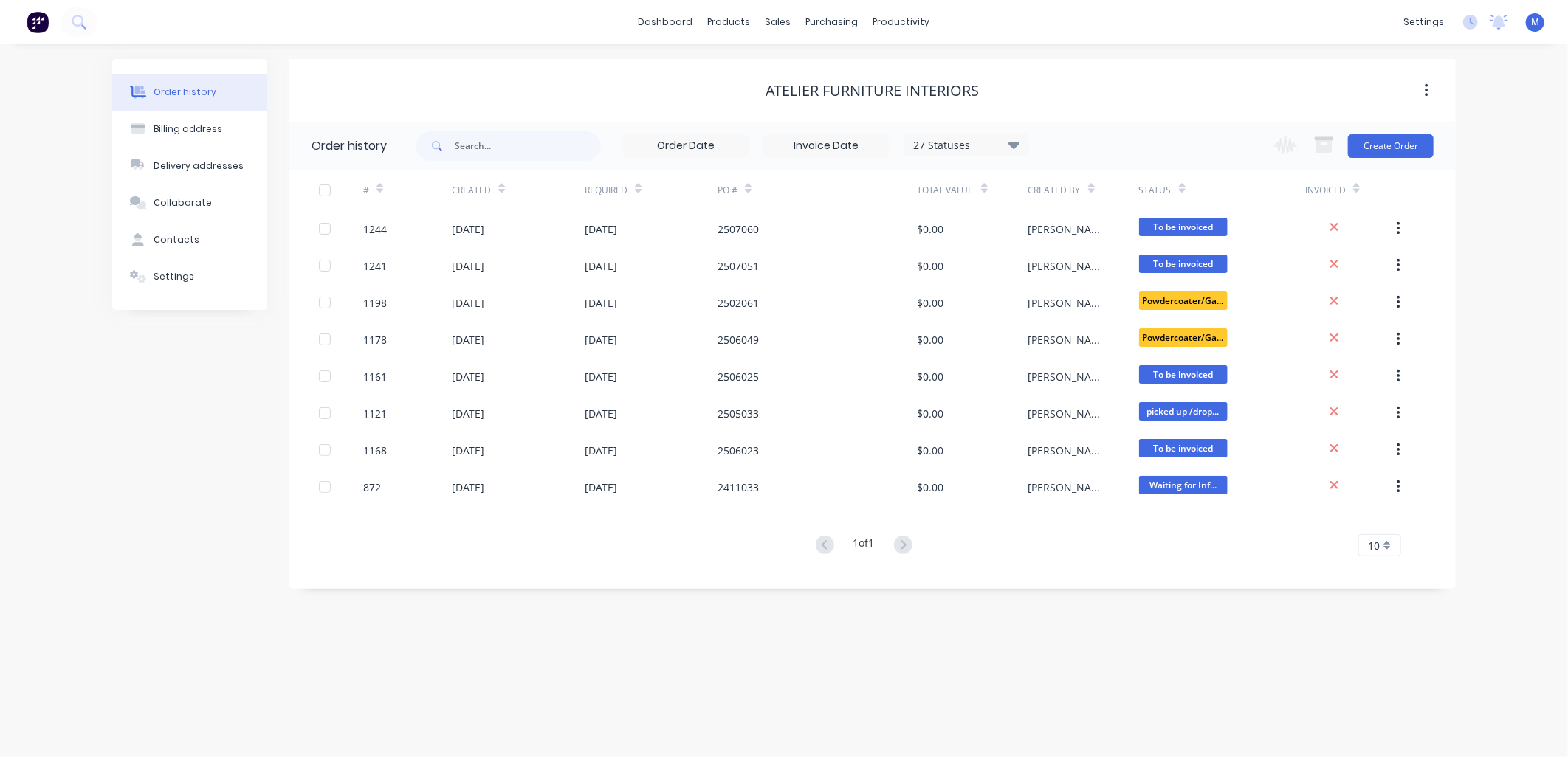
click at [1019, 150] on icon at bounding box center [1014, 144] width 11 height 18
click at [1089, 315] on label at bounding box center [1089, 315] width 0 height 0
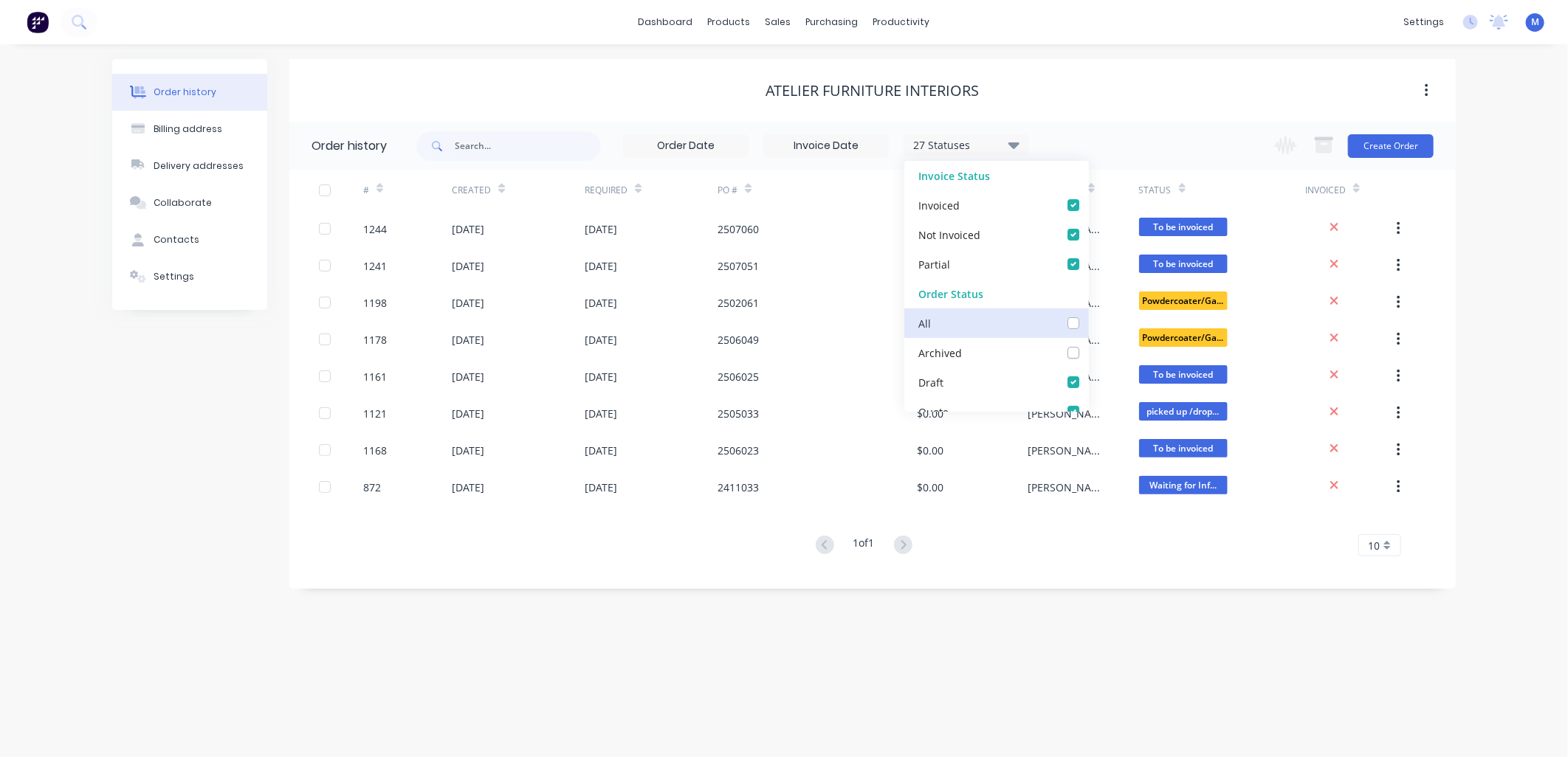
click at [1089, 322] on input "checkbox" at bounding box center [1094, 322] width 12 height 14
checkbox input "true"
click at [1099, 72] on div "Atelier Furniture Interiors" at bounding box center [873, 91] width 1167 height 63
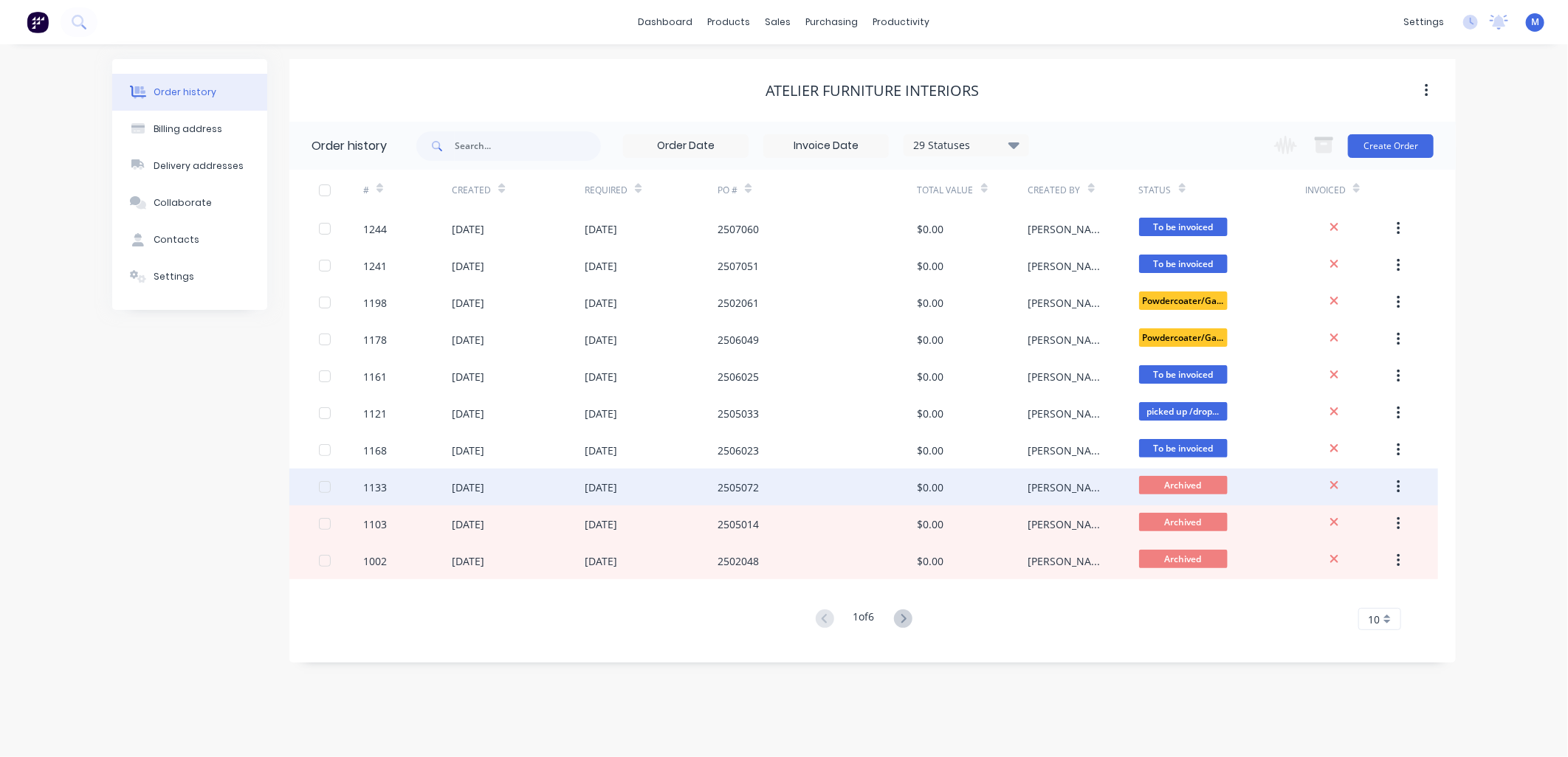
click at [797, 493] on div "2505072" at bounding box center [817, 487] width 199 height 37
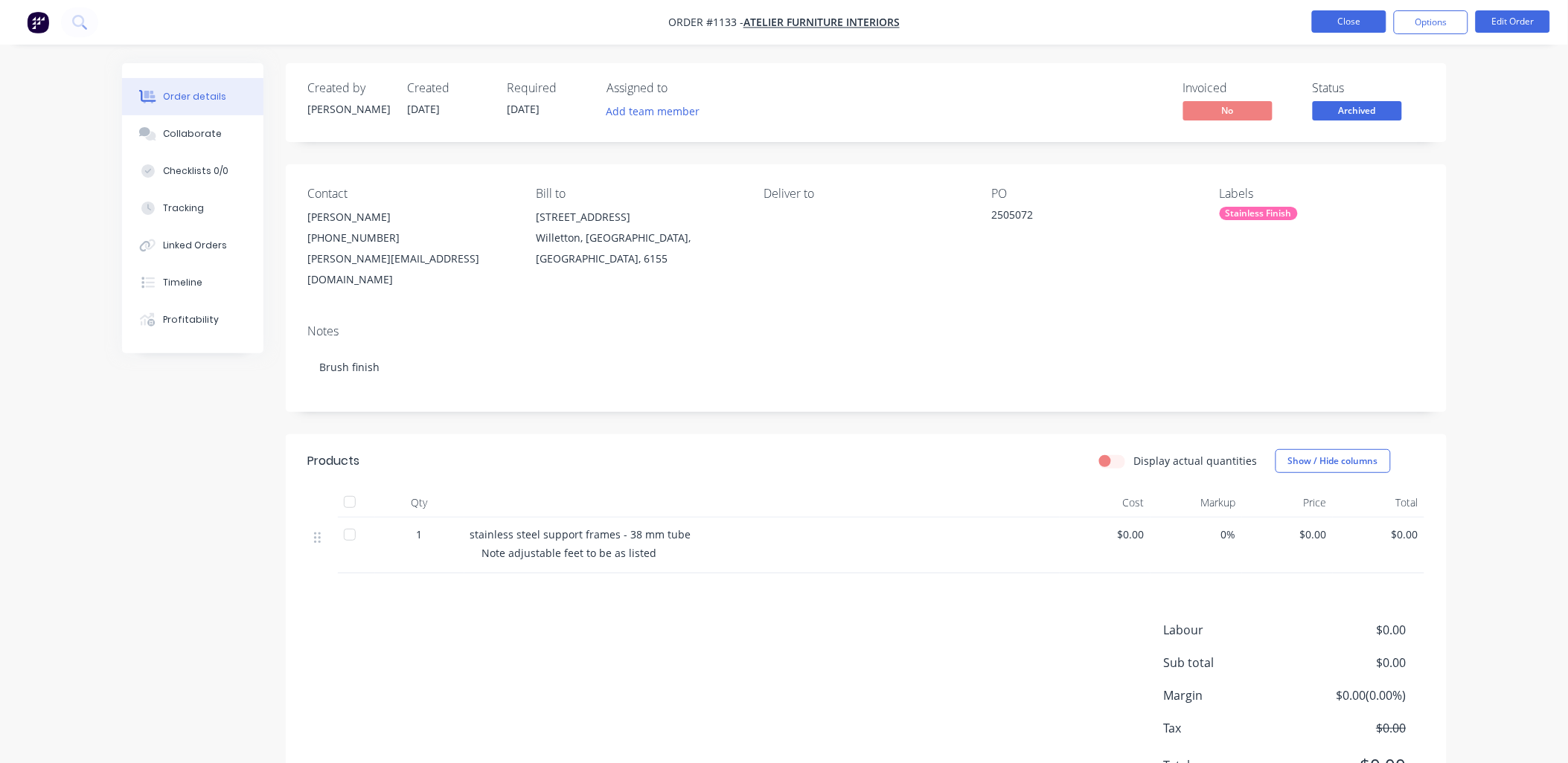
click at [1345, 23] on button "Close" at bounding box center [1349, 21] width 74 height 22
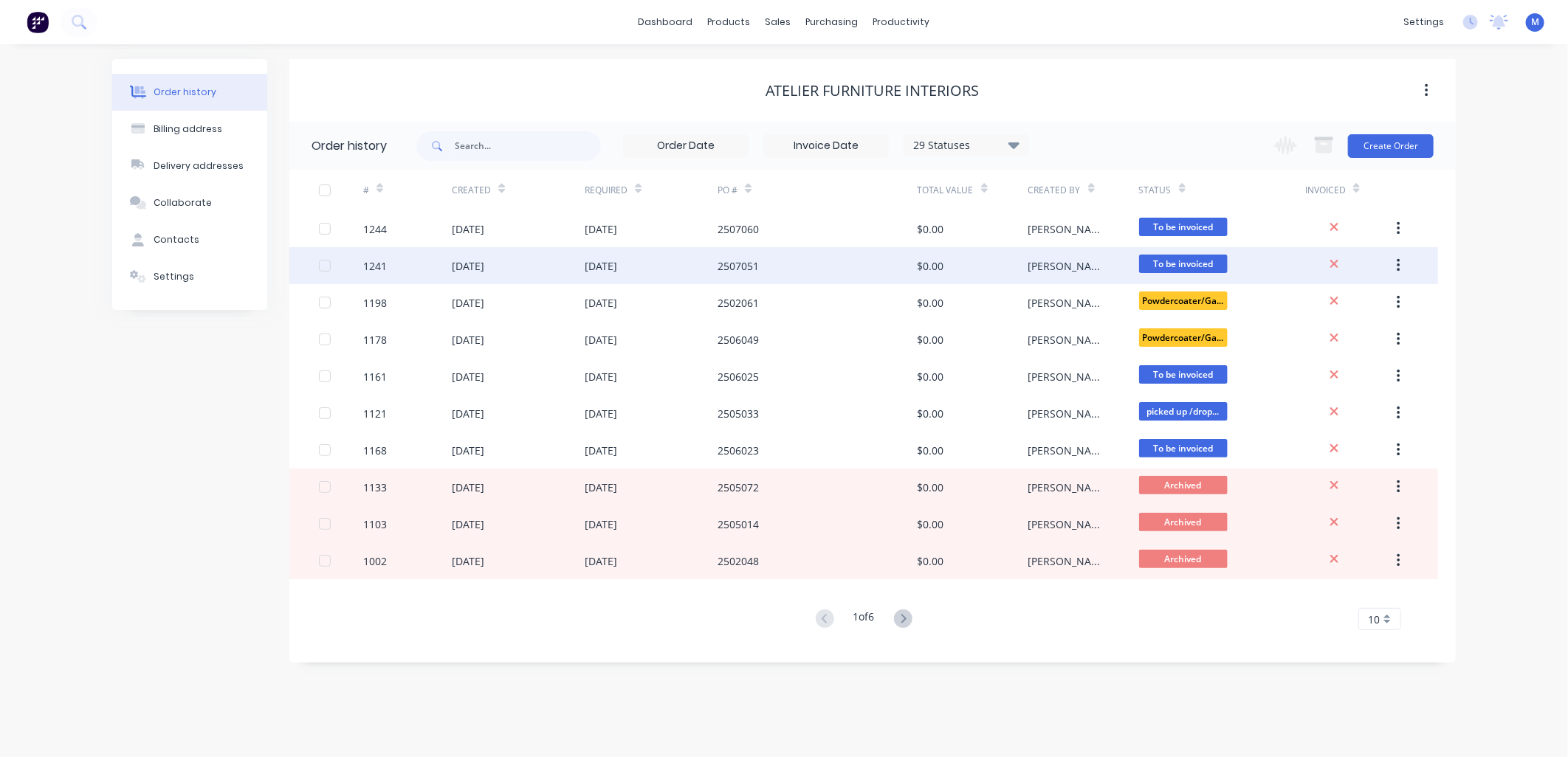
click at [766, 258] on div "2507051" at bounding box center [817, 266] width 199 height 37
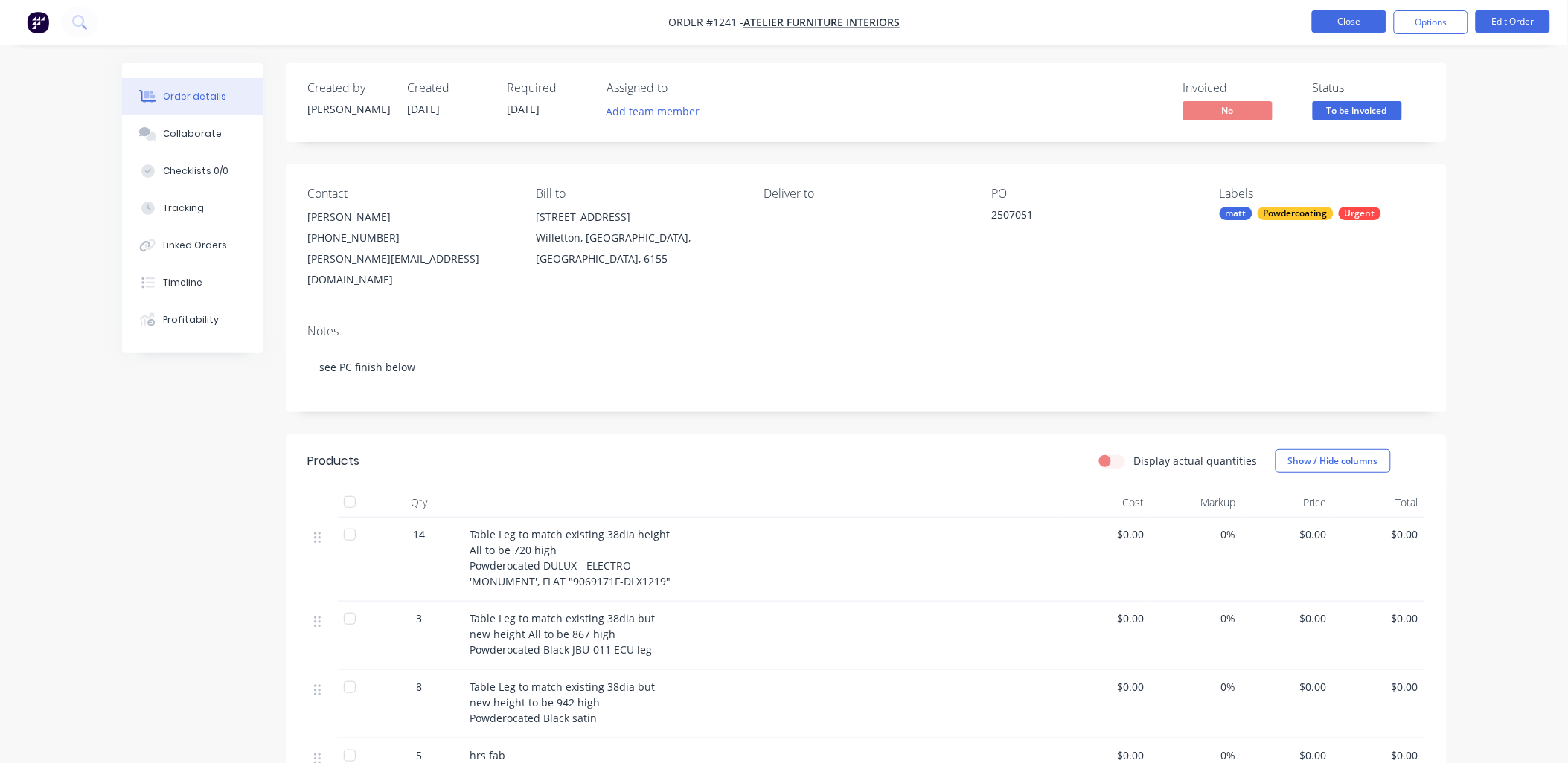
click at [1353, 27] on button "Close" at bounding box center [1349, 21] width 74 height 22
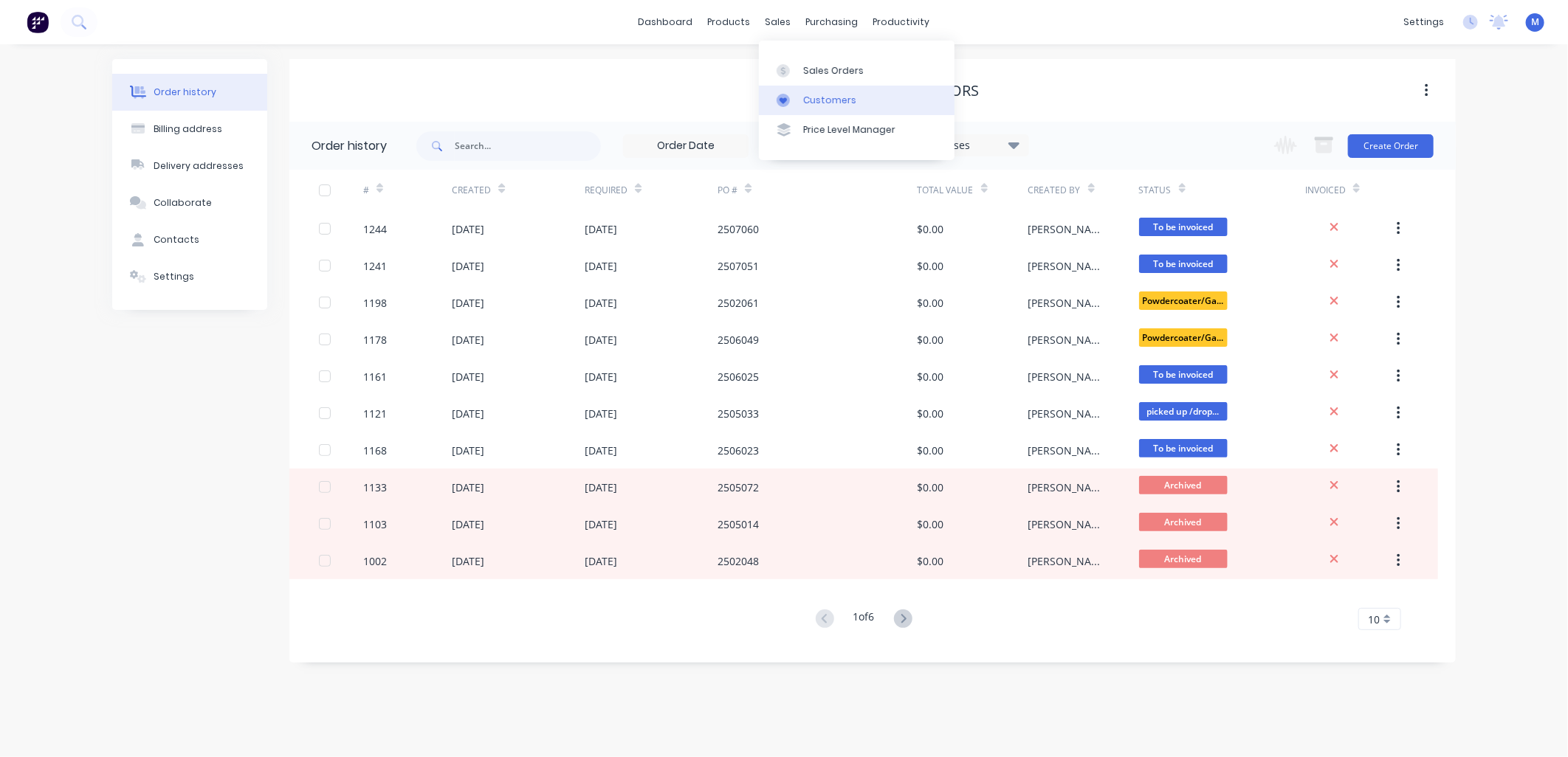
click at [809, 97] on div "Customers" at bounding box center [830, 100] width 53 height 13
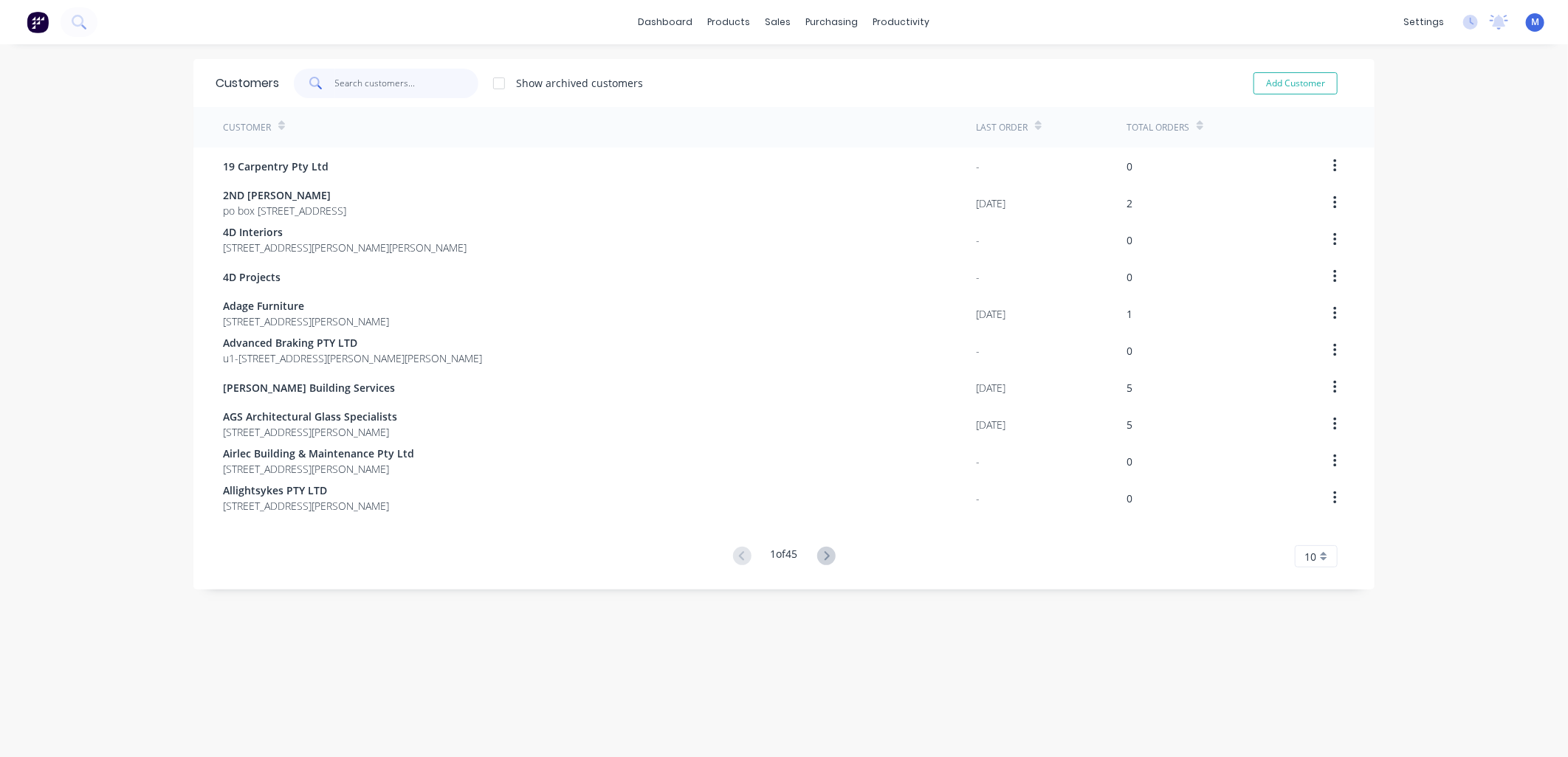
click at [392, 86] on input "text" at bounding box center [406, 83] width 144 height 29
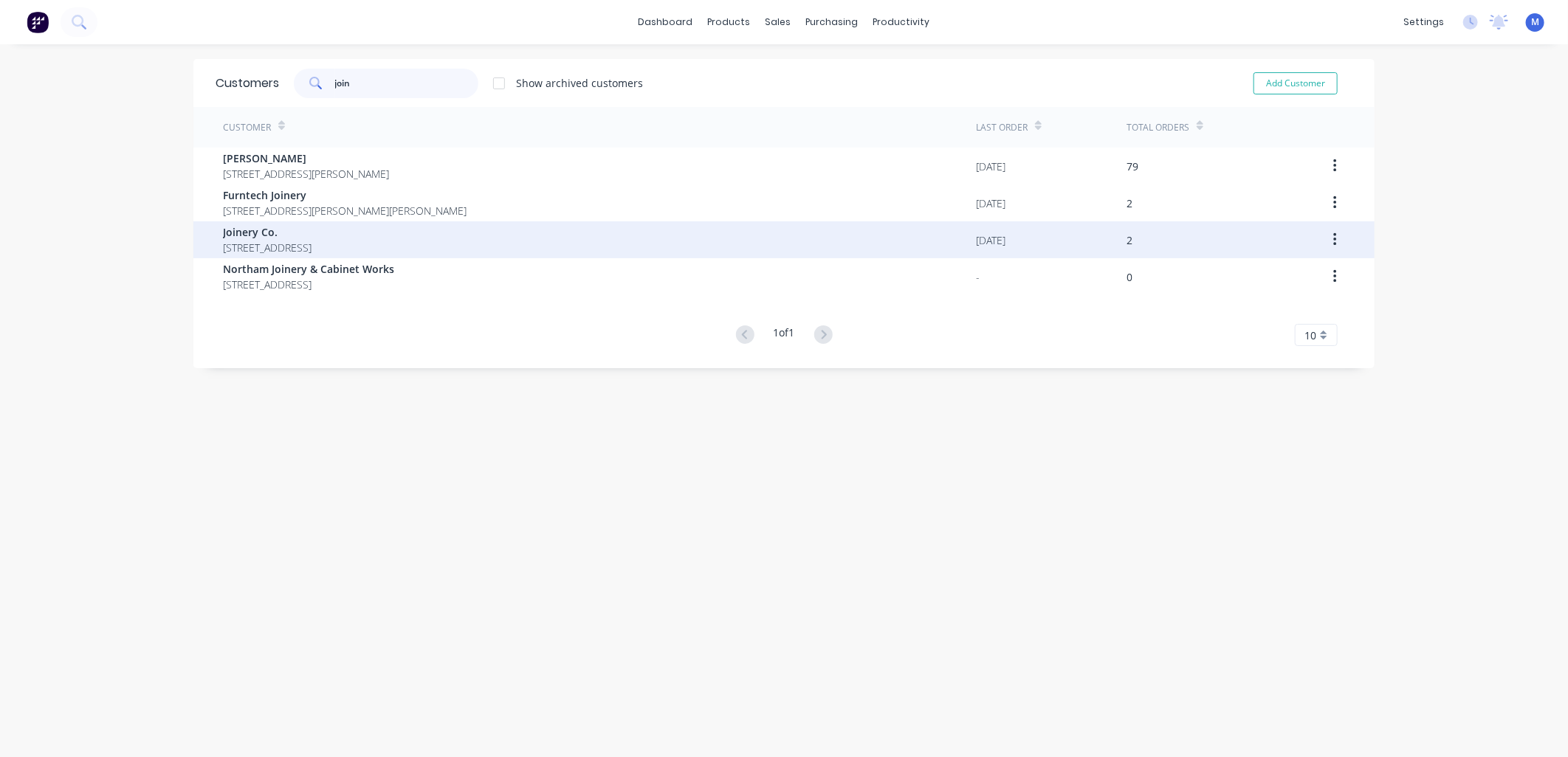
type input "join"
click at [312, 235] on span "Joinery Co." at bounding box center [267, 232] width 88 height 15
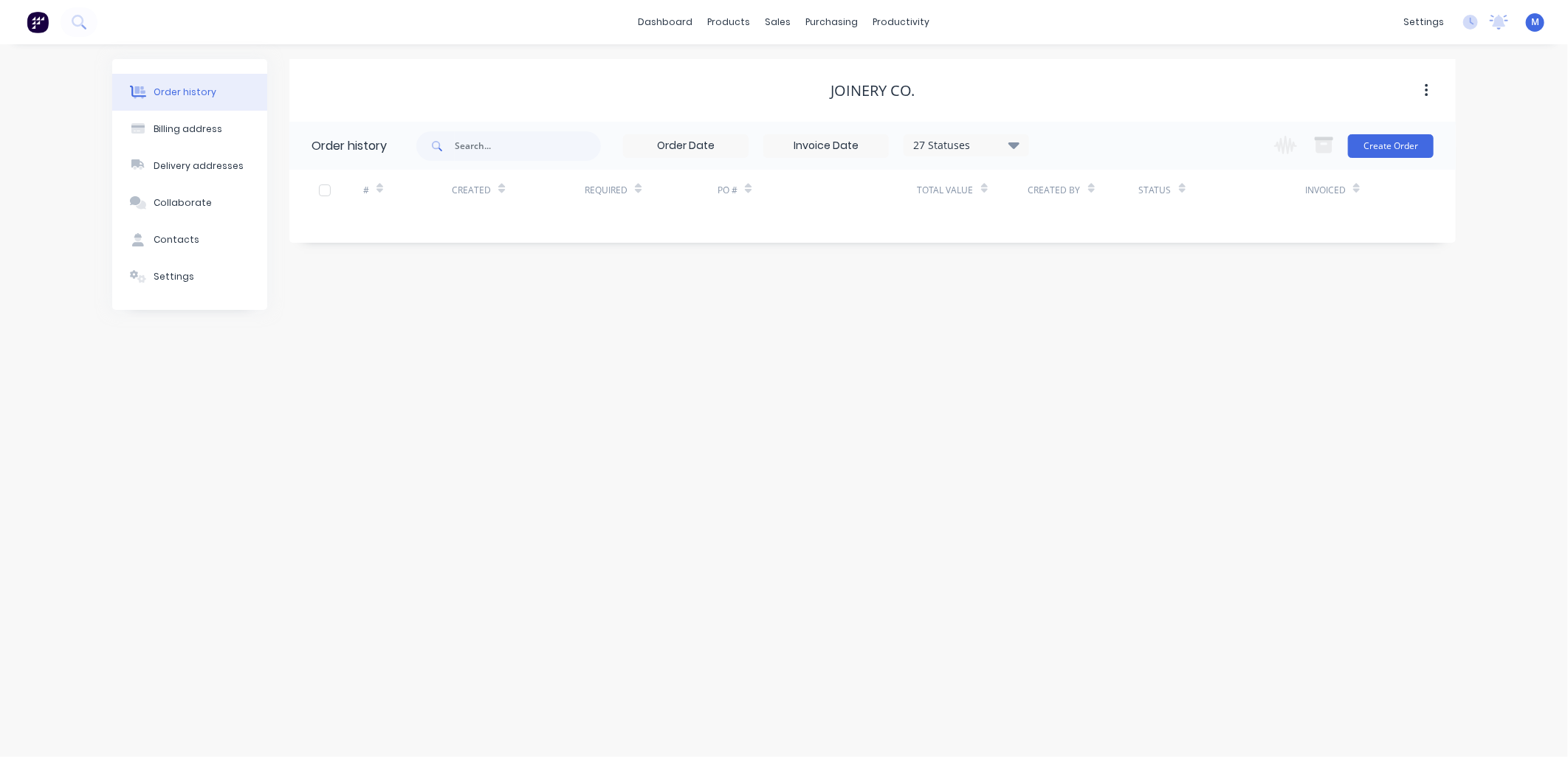
click at [1430, 85] on button "button" at bounding box center [1427, 91] width 35 height 27
click at [837, 22] on div "purchasing" at bounding box center [832, 21] width 67 height 22
click at [847, 69] on div "Purchase Orders" at bounding box center [880, 71] width 78 height 13
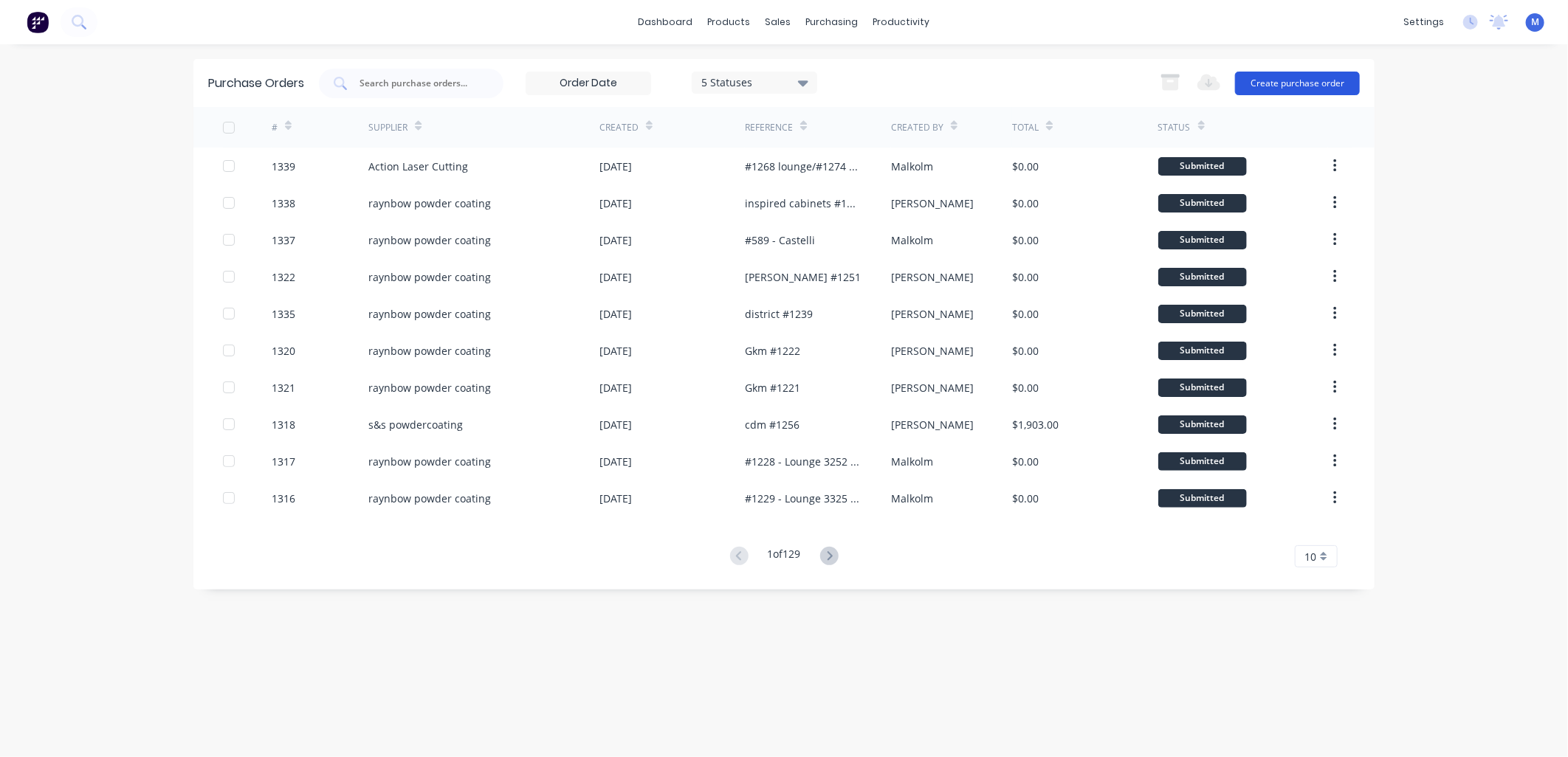
click at [1295, 82] on button "Create purchase order" at bounding box center [1298, 83] width 124 height 24
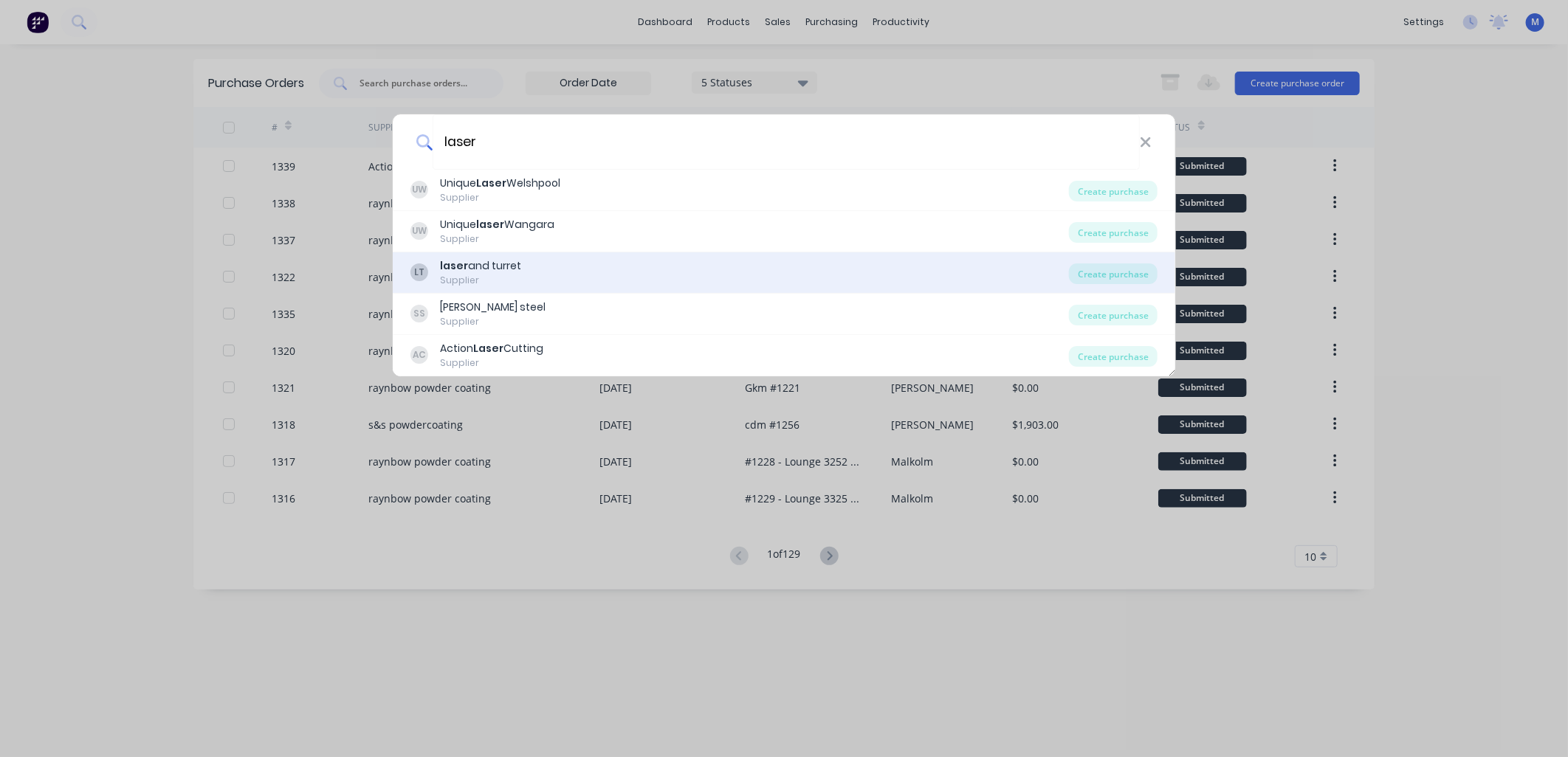
type input "laser"
click at [507, 261] on div "laser and turret" at bounding box center [481, 266] width 81 height 15
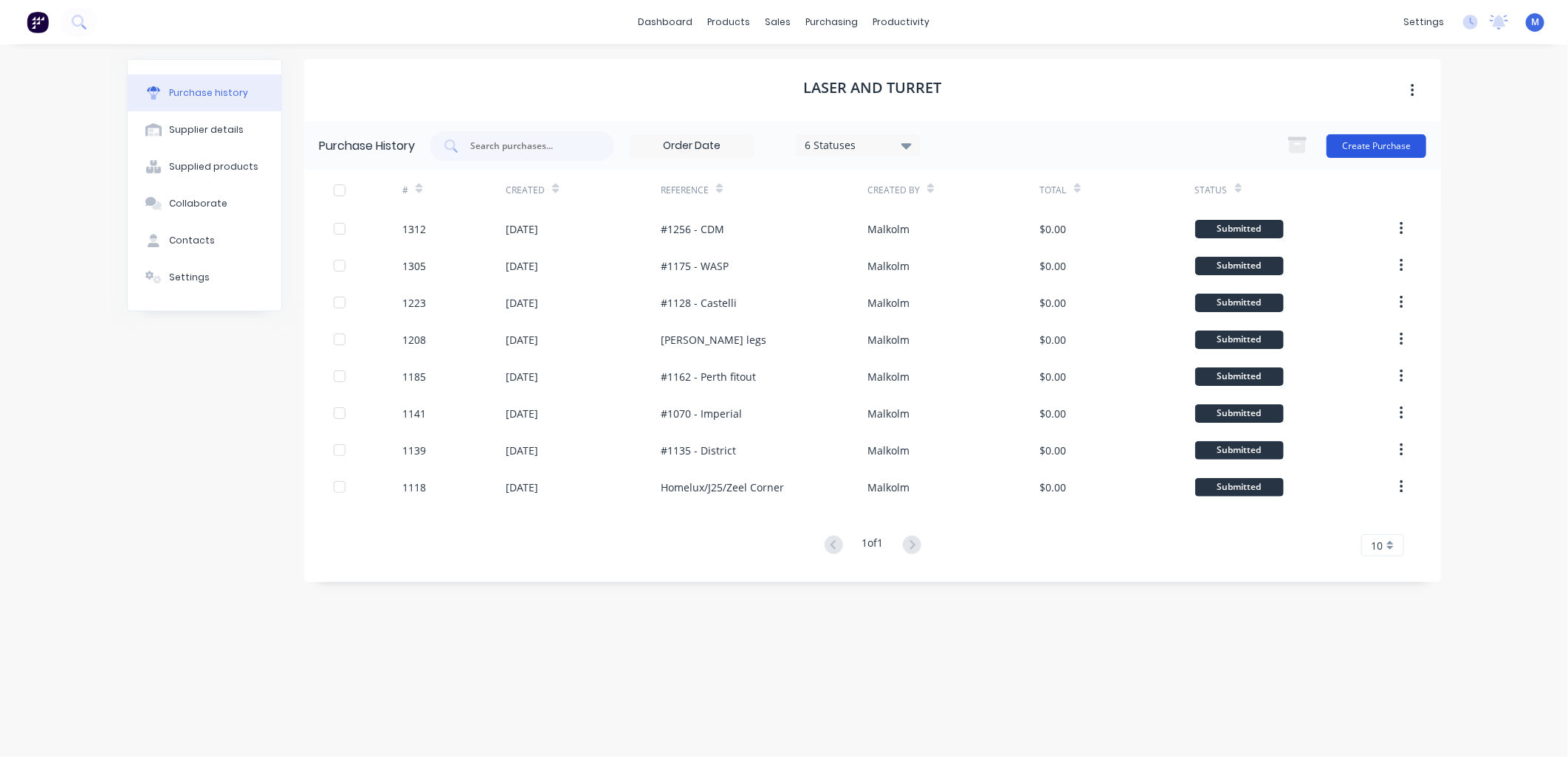
click at [1375, 136] on button "Create Purchase" at bounding box center [1377, 146] width 100 height 24
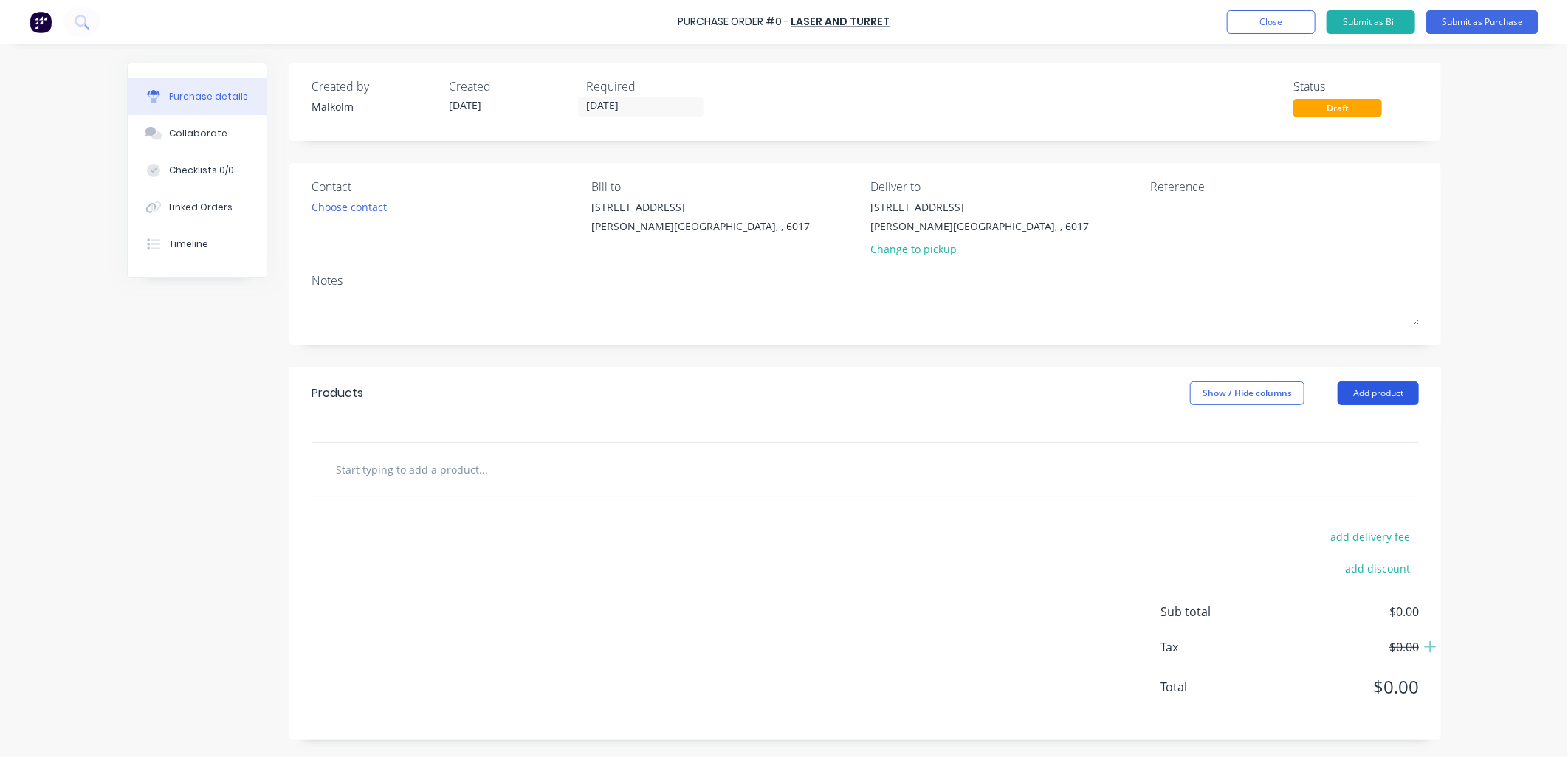
click at [1356, 391] on button "Add product" at bounding box center [1379, 393] width 81 height 24
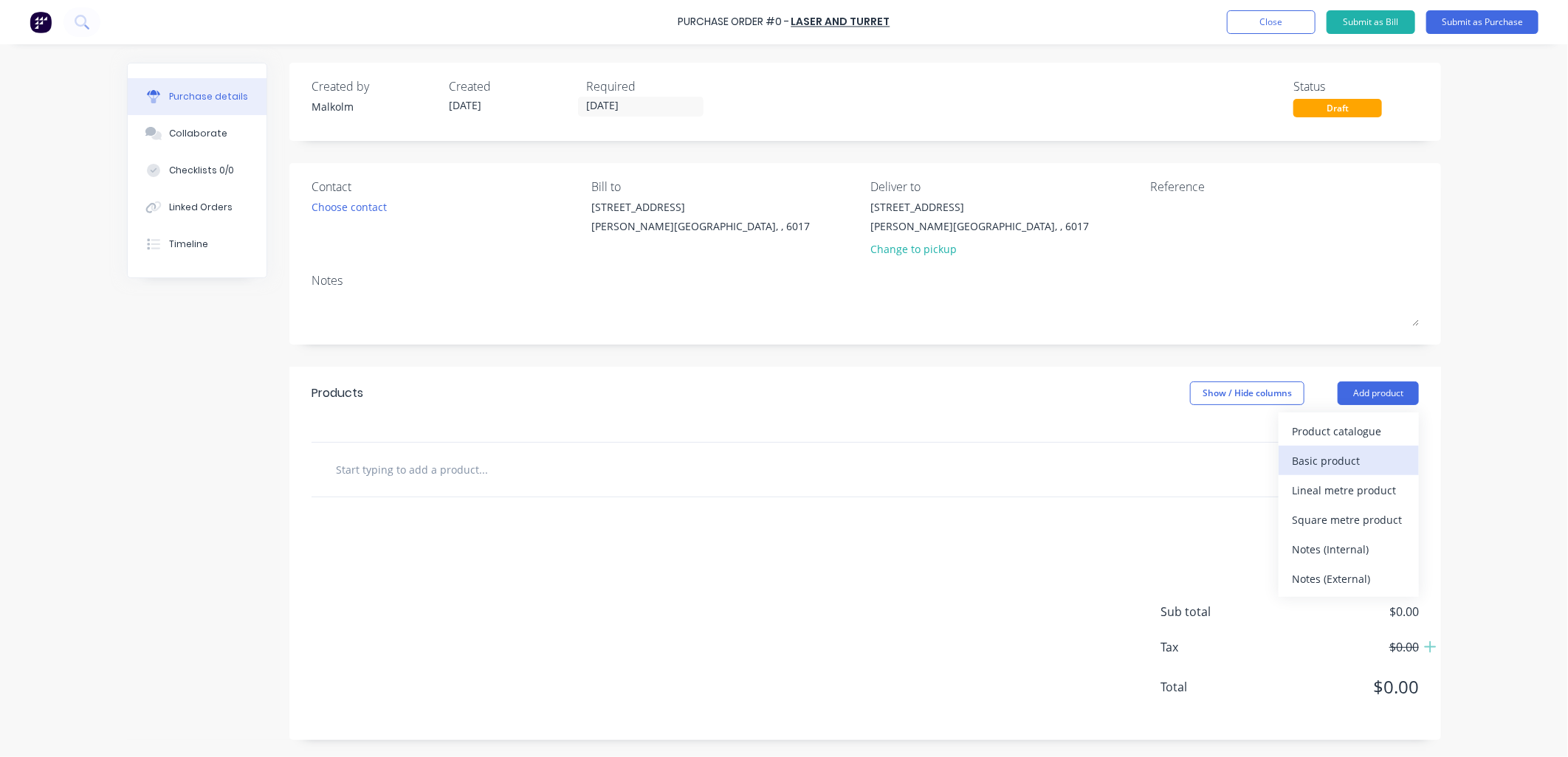
click at [1324, 461] on div "Basic product" at bounding box center [1349, 461] width 114 height 21
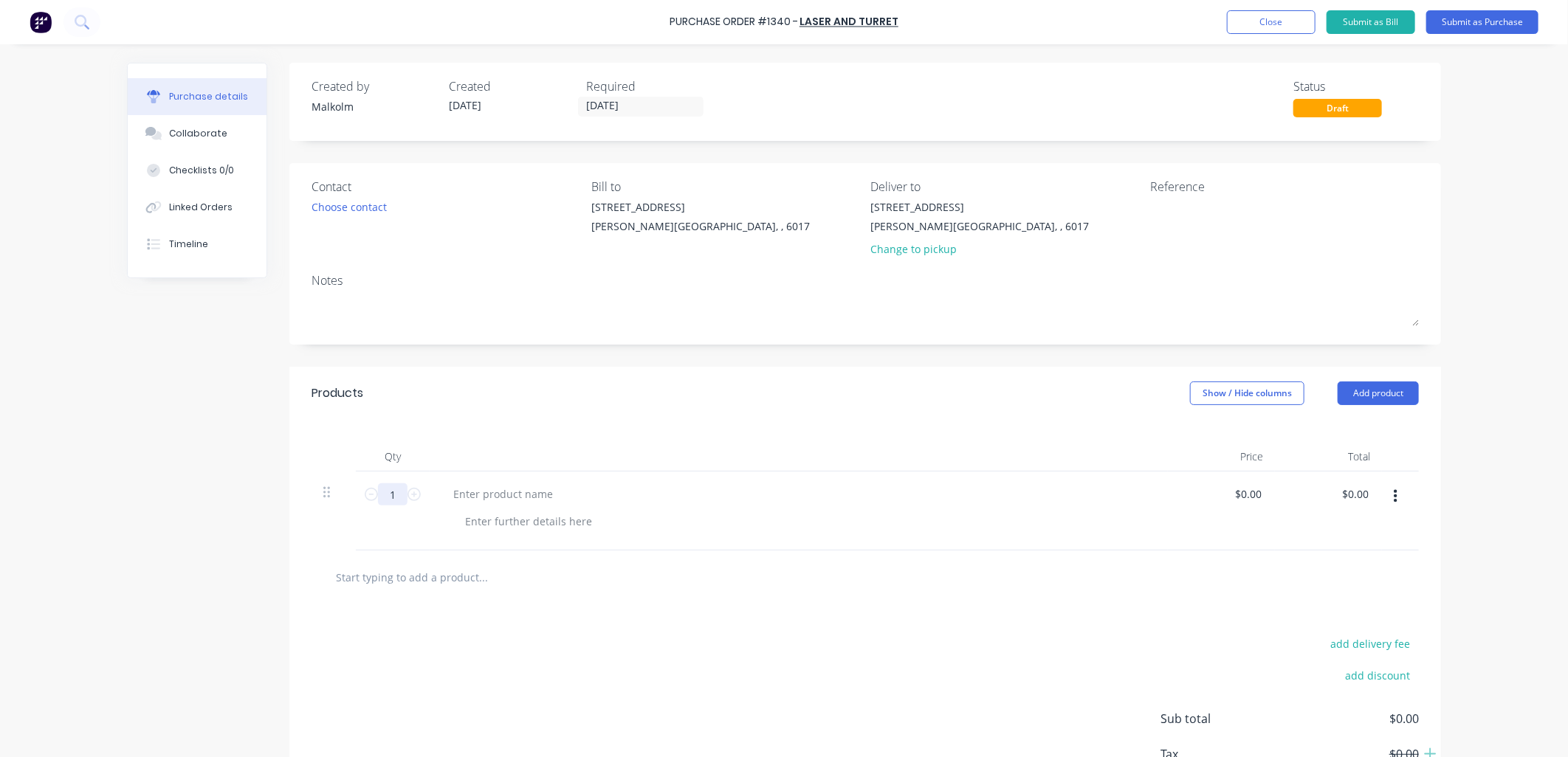
click at [392, 498] on input "1" at bounding box center [393, 494] width 29 height 22
type input "4"
click at [525, 501] on div at bounding box center [503, 494] width 124 height 21
click at [542, 525] on div at bounding box center [529, 521] width 151 height 21
click at [547, 493] on div "20mm thick mild stee curves" at bounding box center [524, 494] width 165 height 21
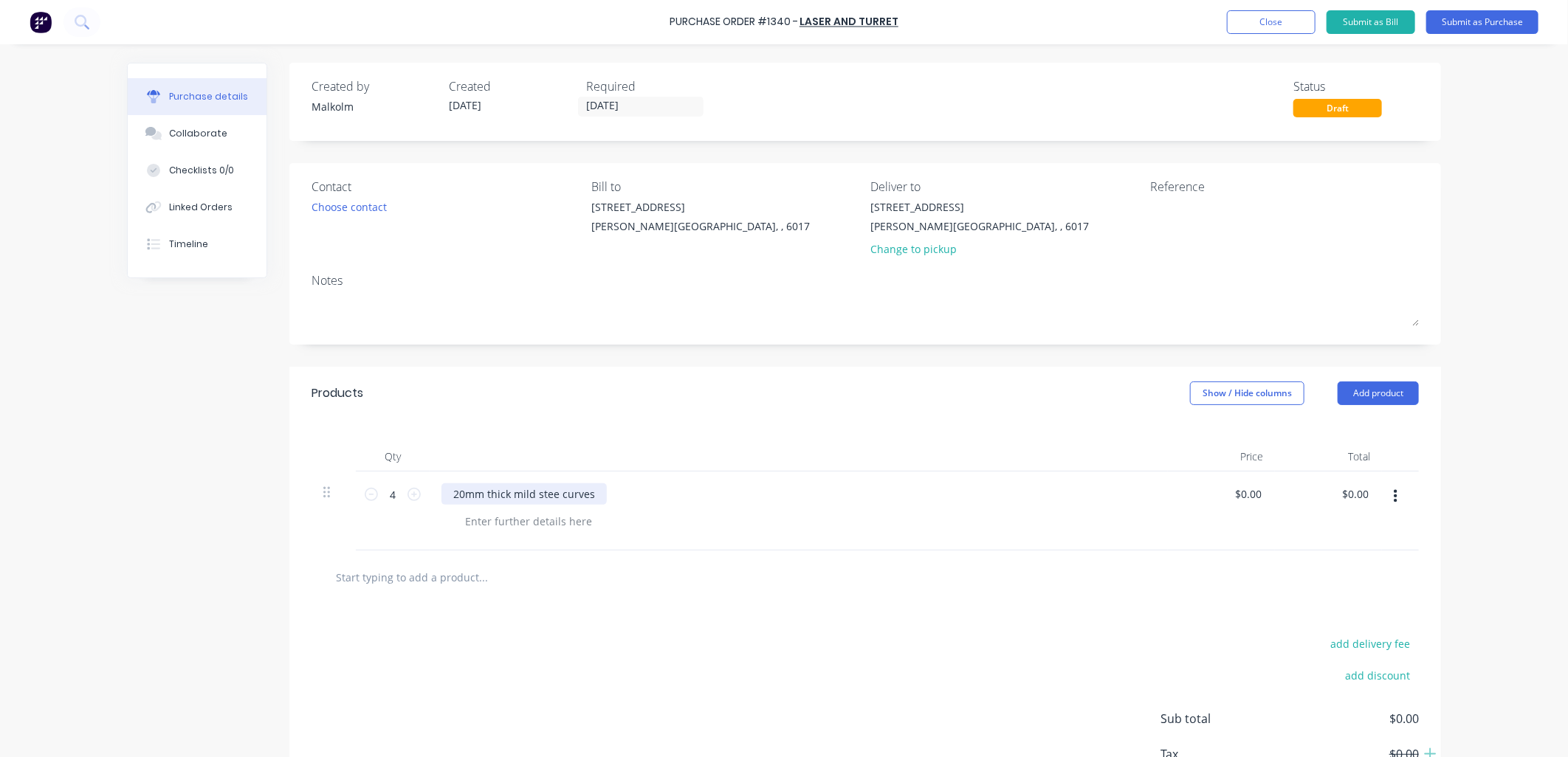
click at [549, 495] on div "20mm thick mild stee curves" at bounding box center [524, 494] width 165 height 21
click at [613, 526] on div at bounding box center [804, 521] width 703 height 21
click at [1368, 393] on button "Add product" at bounding box center [1379, 393] width 81 height 24
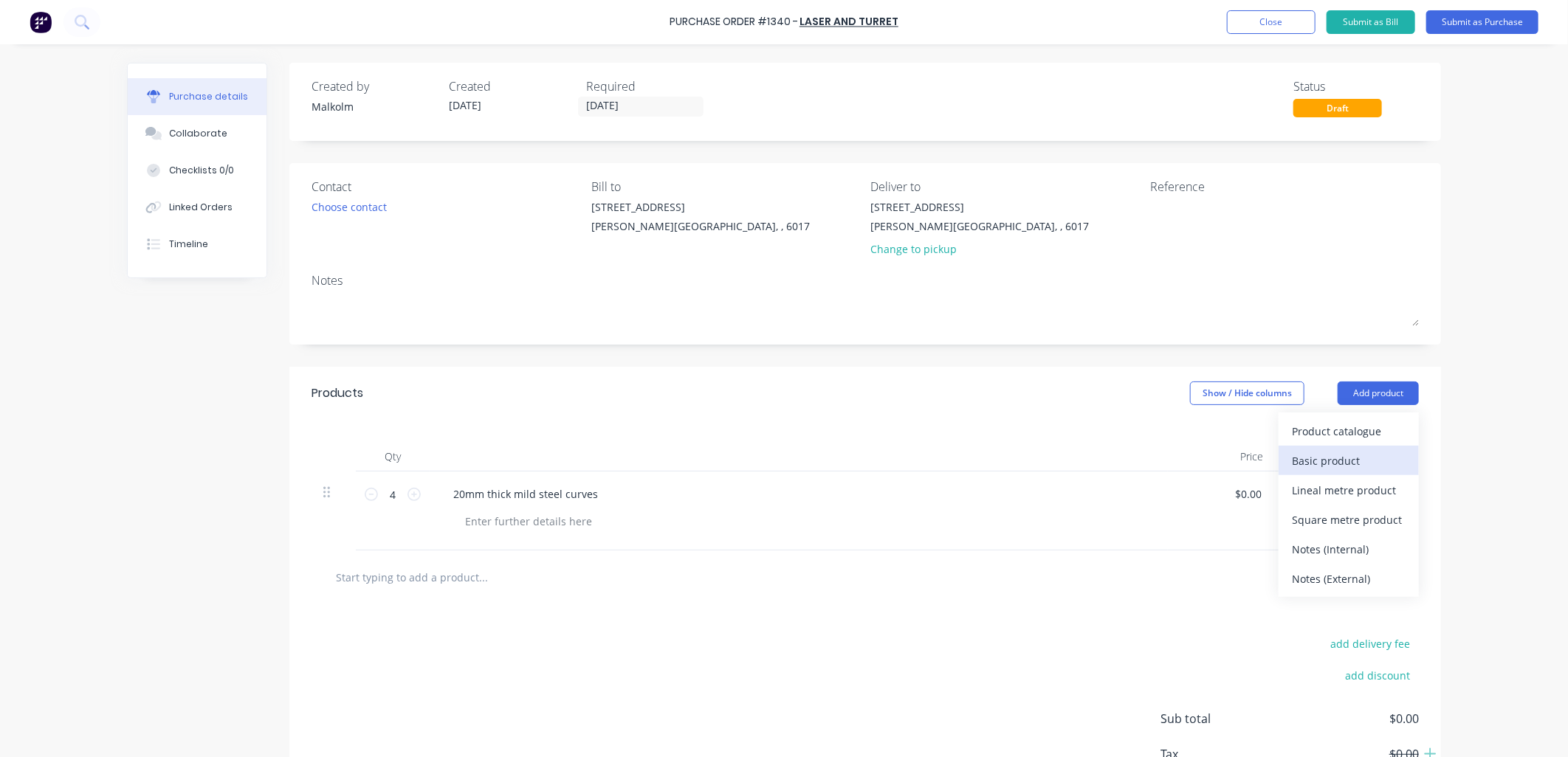
click at [1335, 458] on div "Basic product" at bounding box center [1349, 461] width 114 height 21
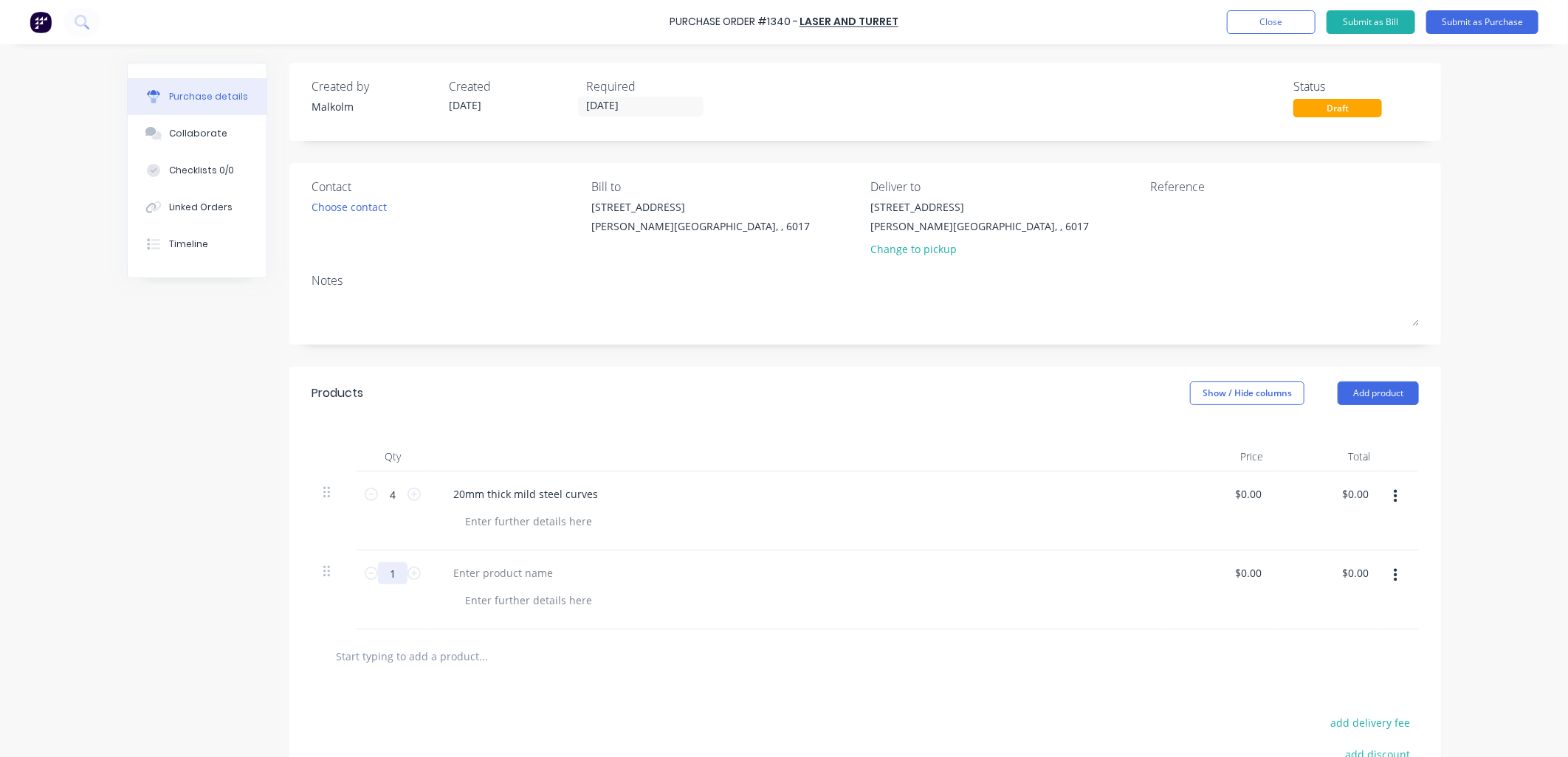
click at [393, 574] on input "1" at bounding box center [393, 573] width 29 height 22
type input "4"
click at [501, 578] on div at bounding box center [503, 573] width 124 height 21
click at [651, 596] on div at bounding box center [804, 600] width 703 height 21
click at [1349, 402] on button "Add product" at bounding box center [1379, 393] width 81 height 24
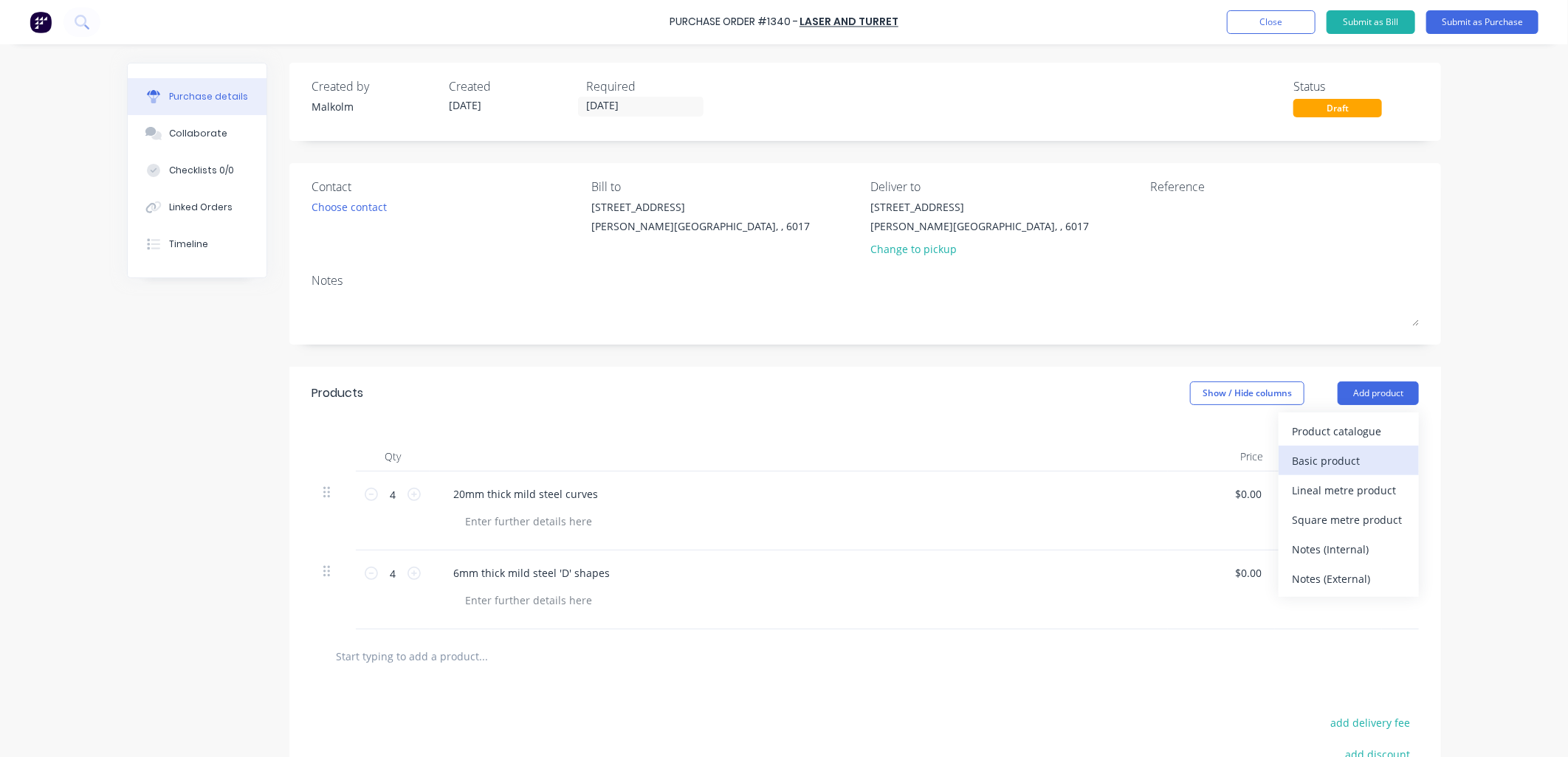
click at [1344, 459] on div "Basic product" at bounding box center [1349, 461] width 114 height 21
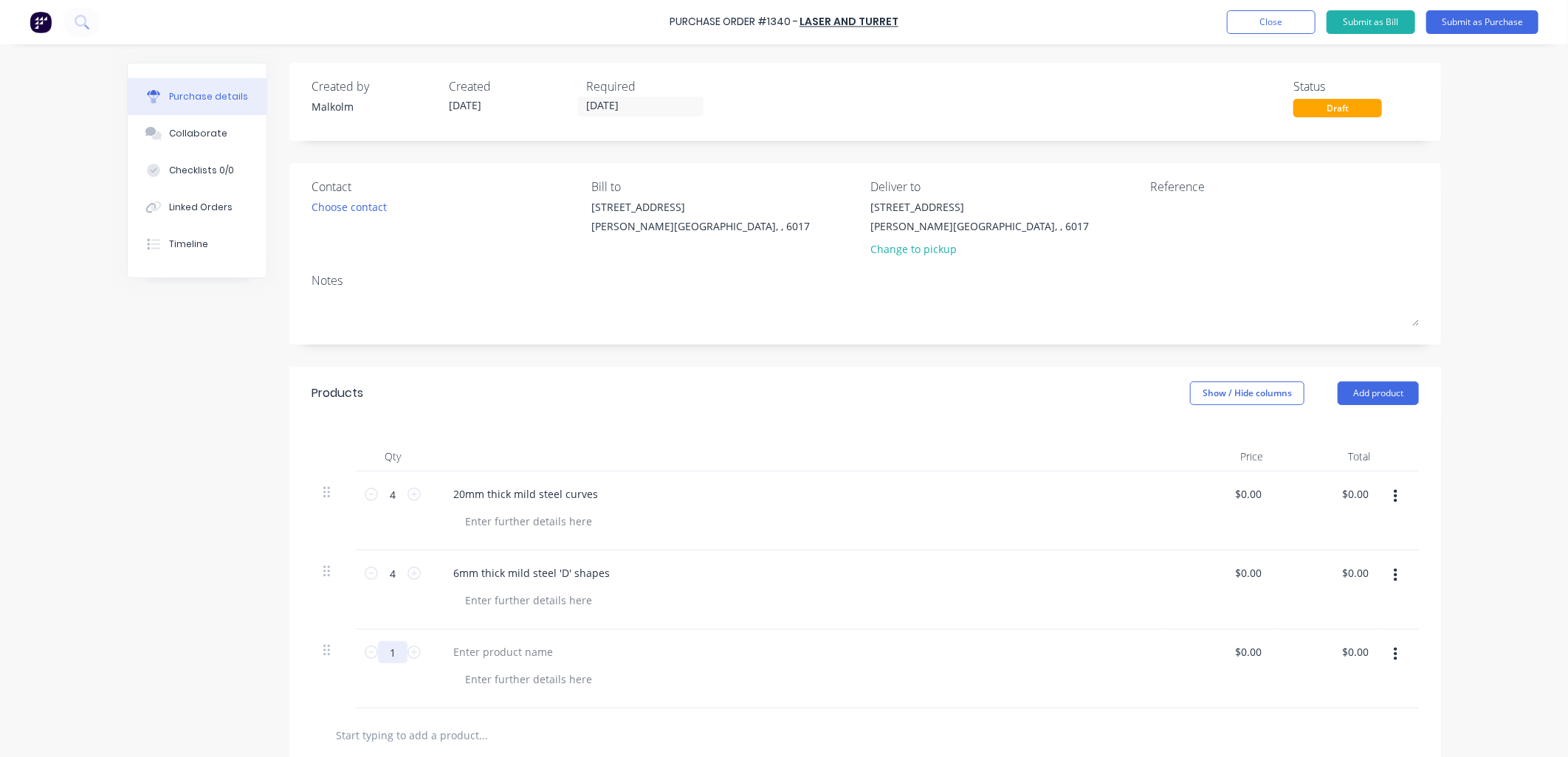
click at [394, 654] on input "1" at bounding box center [393, 652] width 29 height 22
type input "4"
click at [480, 655] on div at bounding box center [503, 652] width 124 height 21
click at [529, 603] on div at bounding box center [529, 600] width 151 height 21
click at [593, 524] on div at bounding box center [804, 521] width 703 height 21
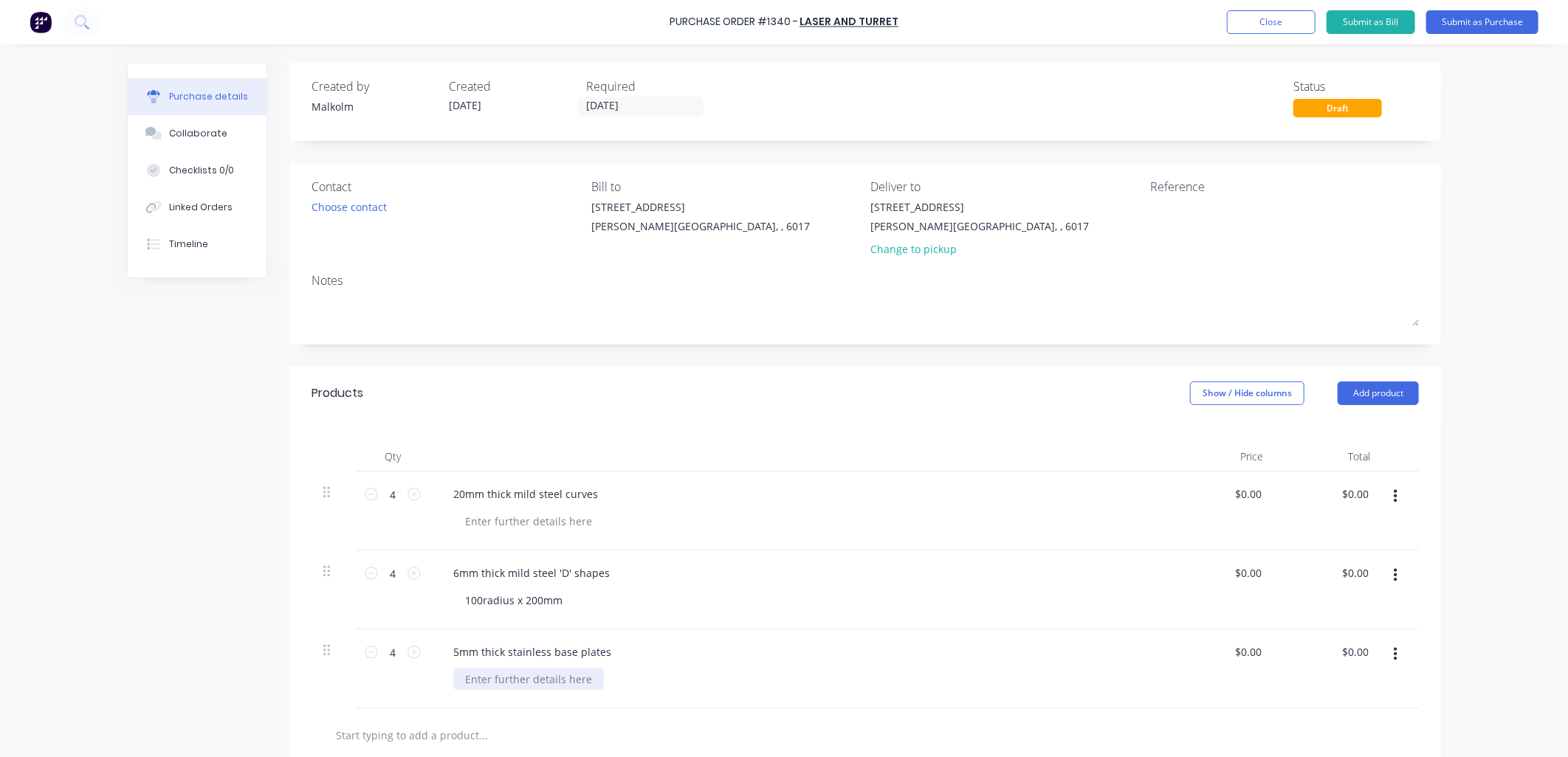
click at [482, 687] on div at bounding box center [529, 679] width 151 height 21
click at [696, 670] on div "130diam with 49diam centre hole" at bounding box center [804, 679] width 703 height 21
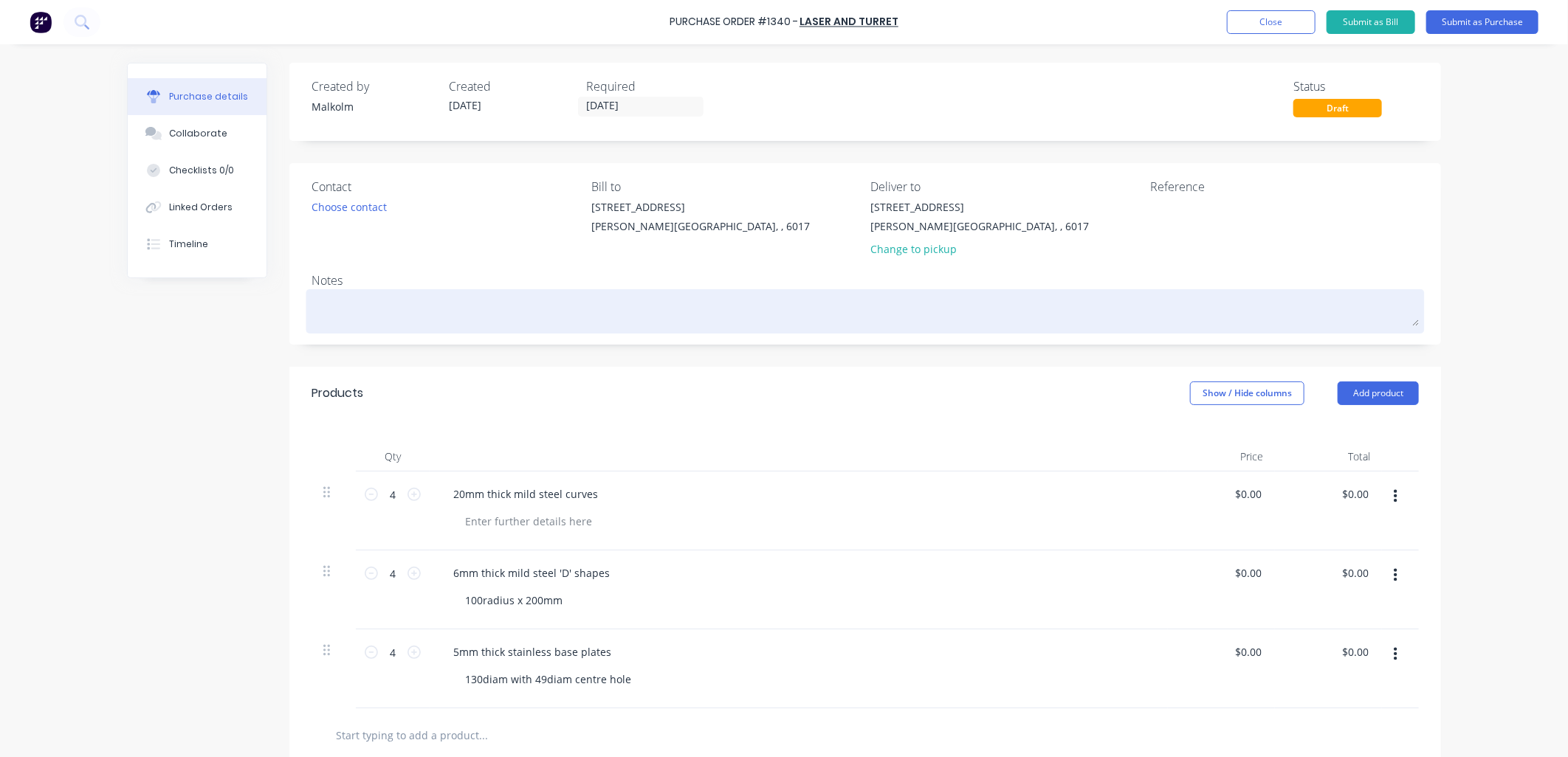
click at [379, 300] on textarea at bounding box center [866, 309] width 1108 height 33
type textarea "x"
type textarea "l"
type textarea "x"
type textarea "la"
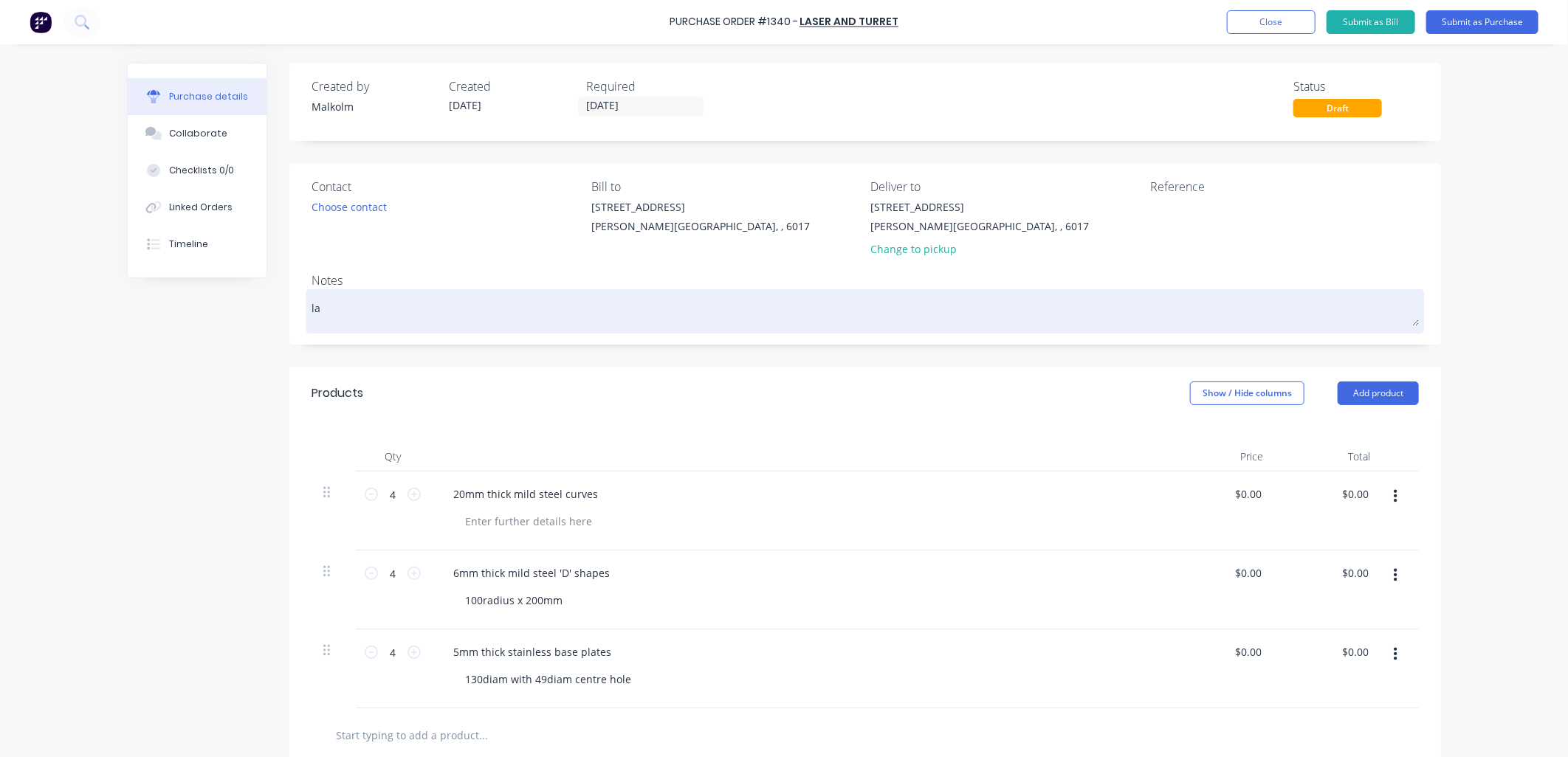
type textarea "x"
type textarea "las"
type textarea "x"
type textarea "lase"
type textarea "x"
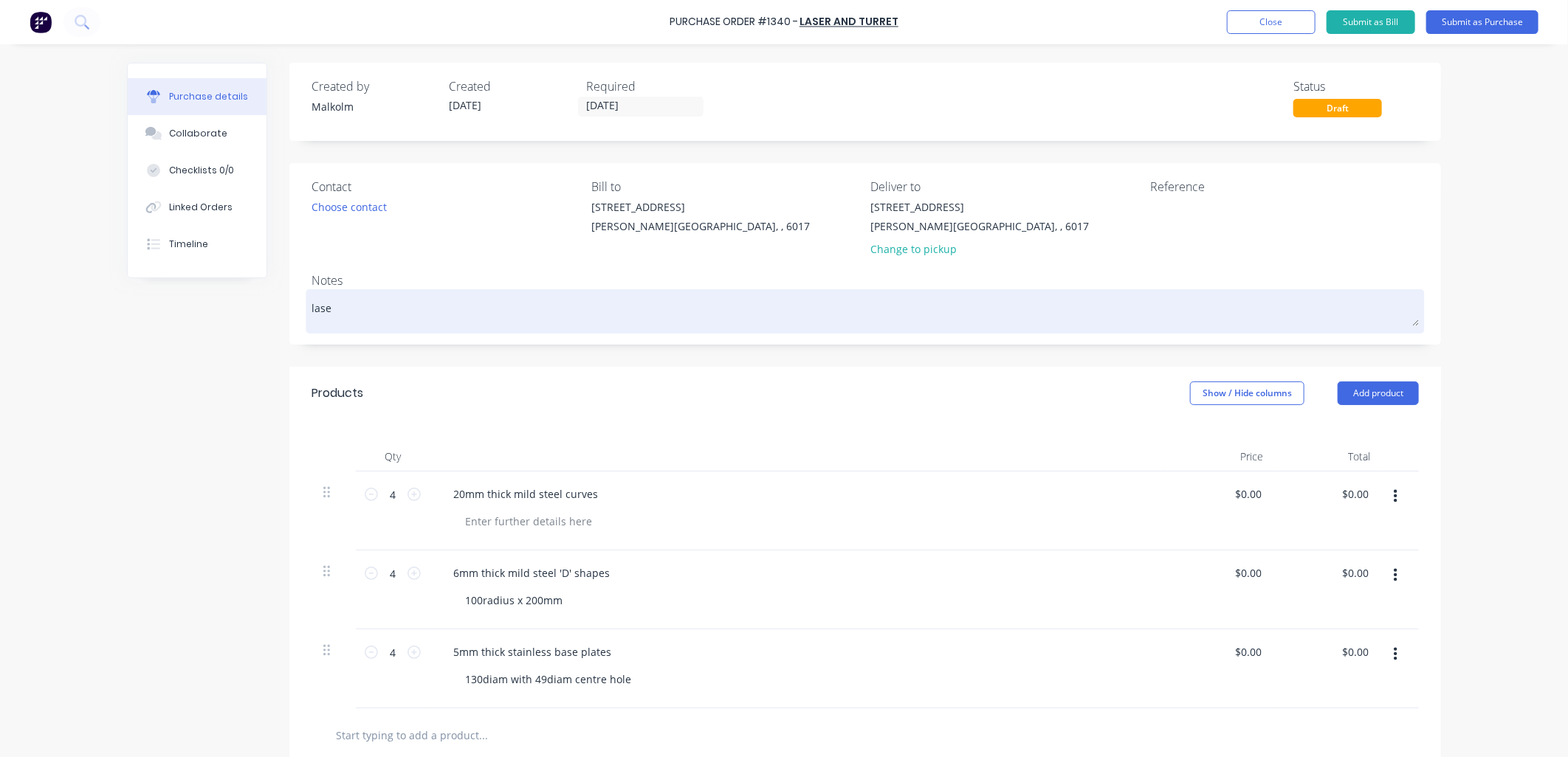
type textarea "laser"
type textarea "x"
type textarea "laser"
type textarea "x"
type textarea "laser c"
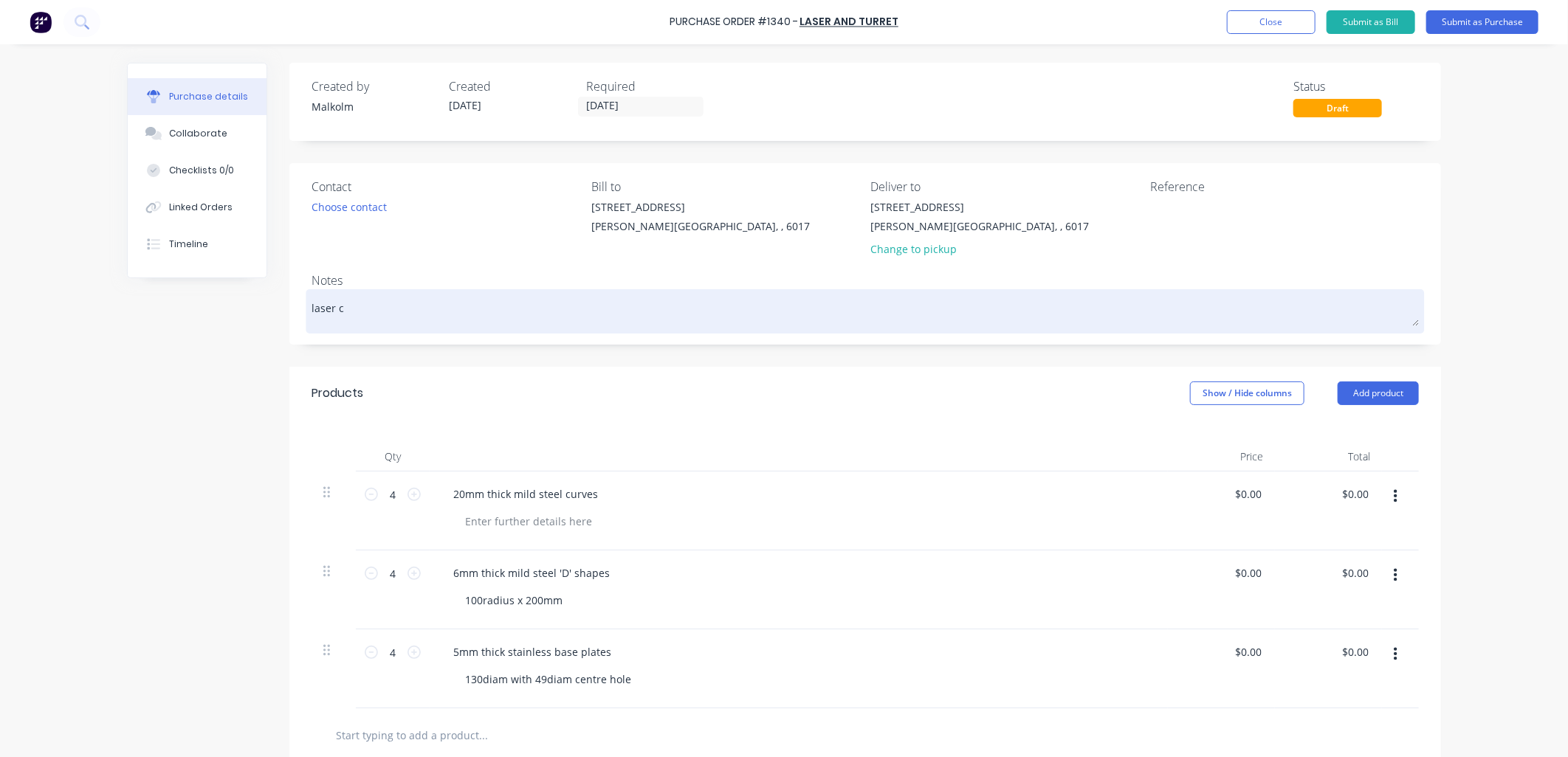
type textarea "x"
type textarea "laser cu"
type textarea "x"
type textarea "laser cut"
type textarea "x"
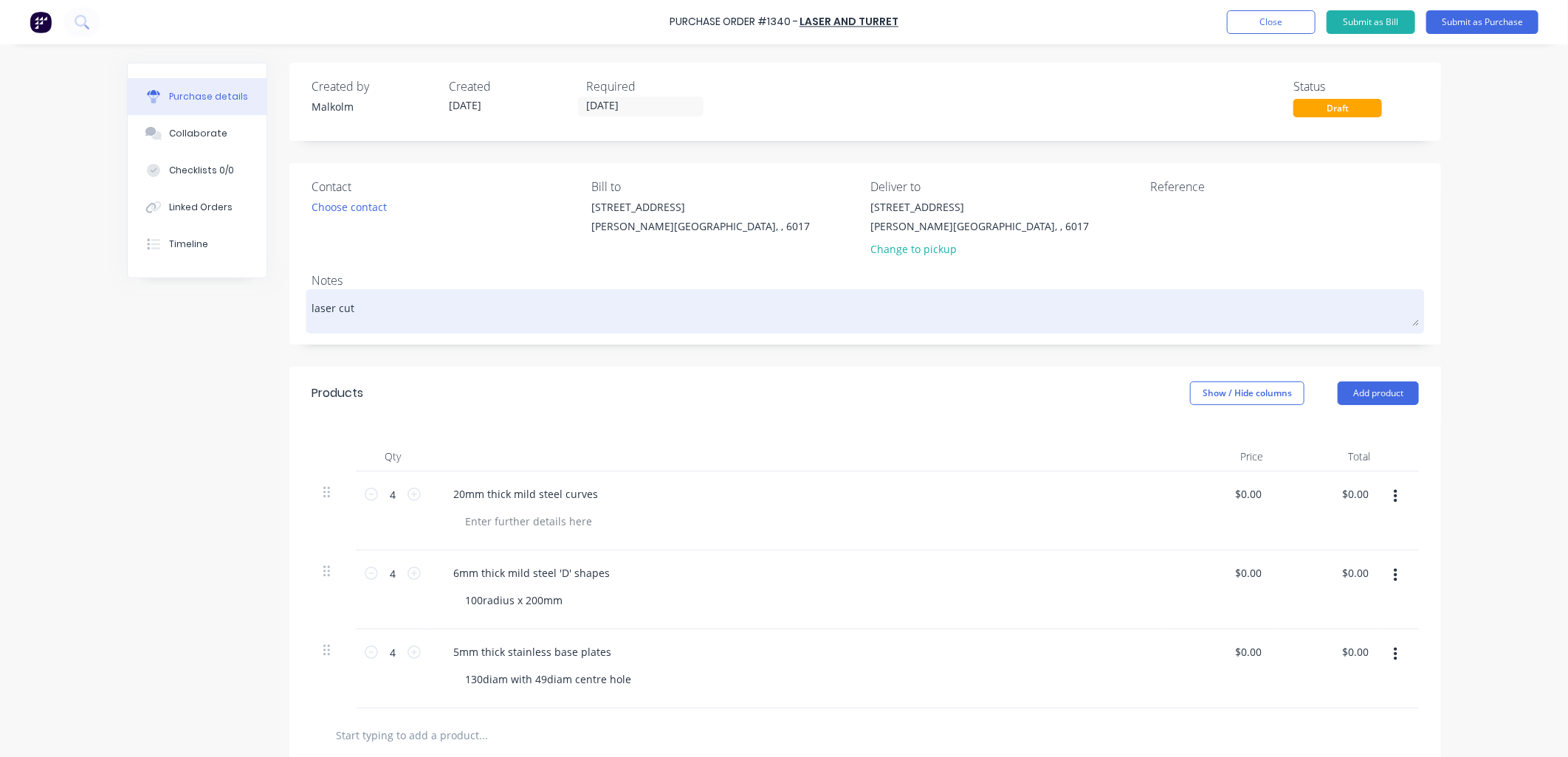
type textarea "laser cut"
click at [395, 327] on div "laser cut" at bounding box center [866, 312] width 1108 height 37
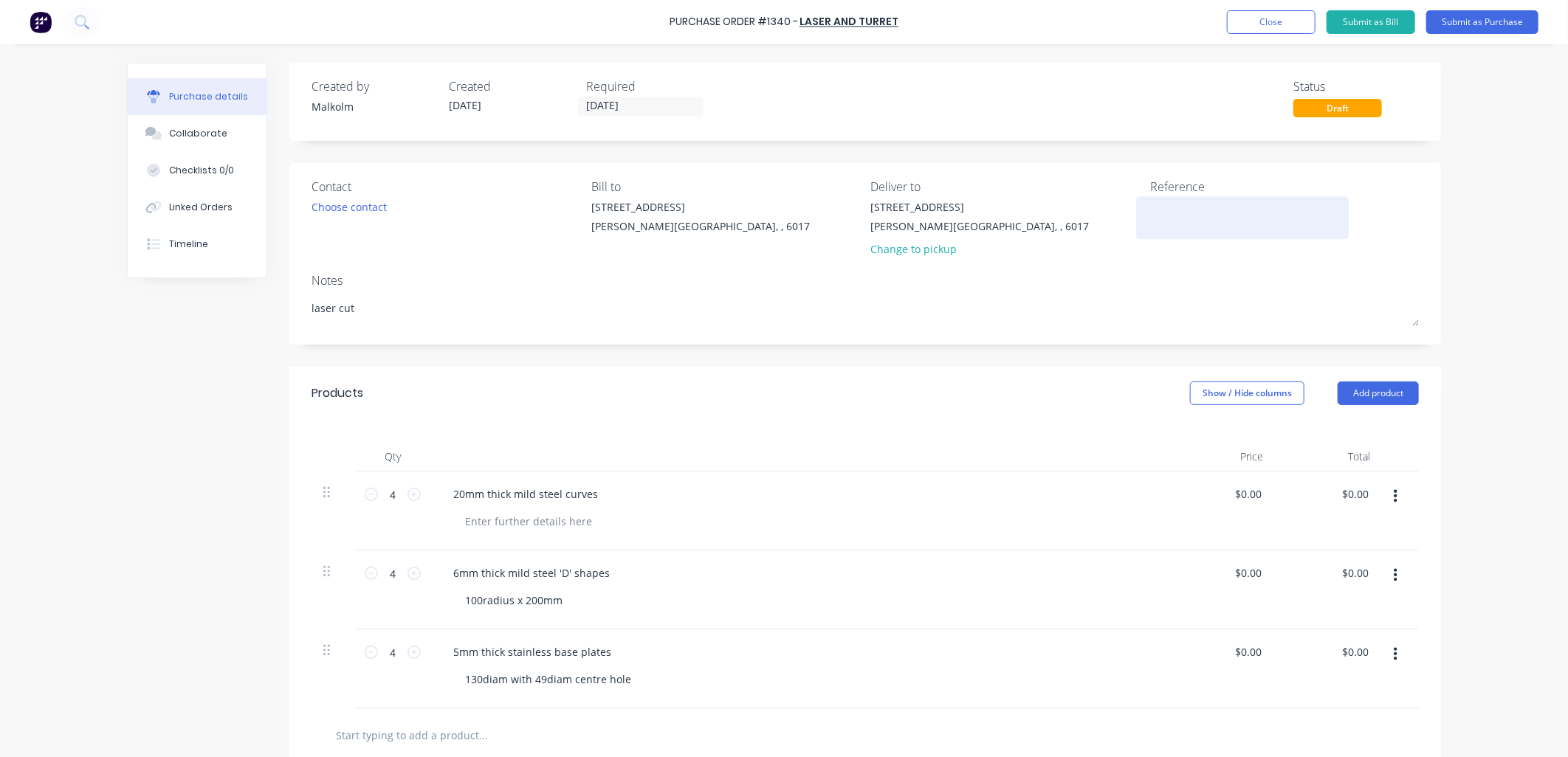
click at [1205, 210] on textarea at bounding box center [1242, 215] width 184 height 33
type textarea "Joinery co. & Rennescent"
type textarea "x"
click at [1233, 207] on textarea "Joinery co. & Rennescent" at bounding box center [1242, 215] width 184 height 33
type textarea "Joinery co. & Rennascent"
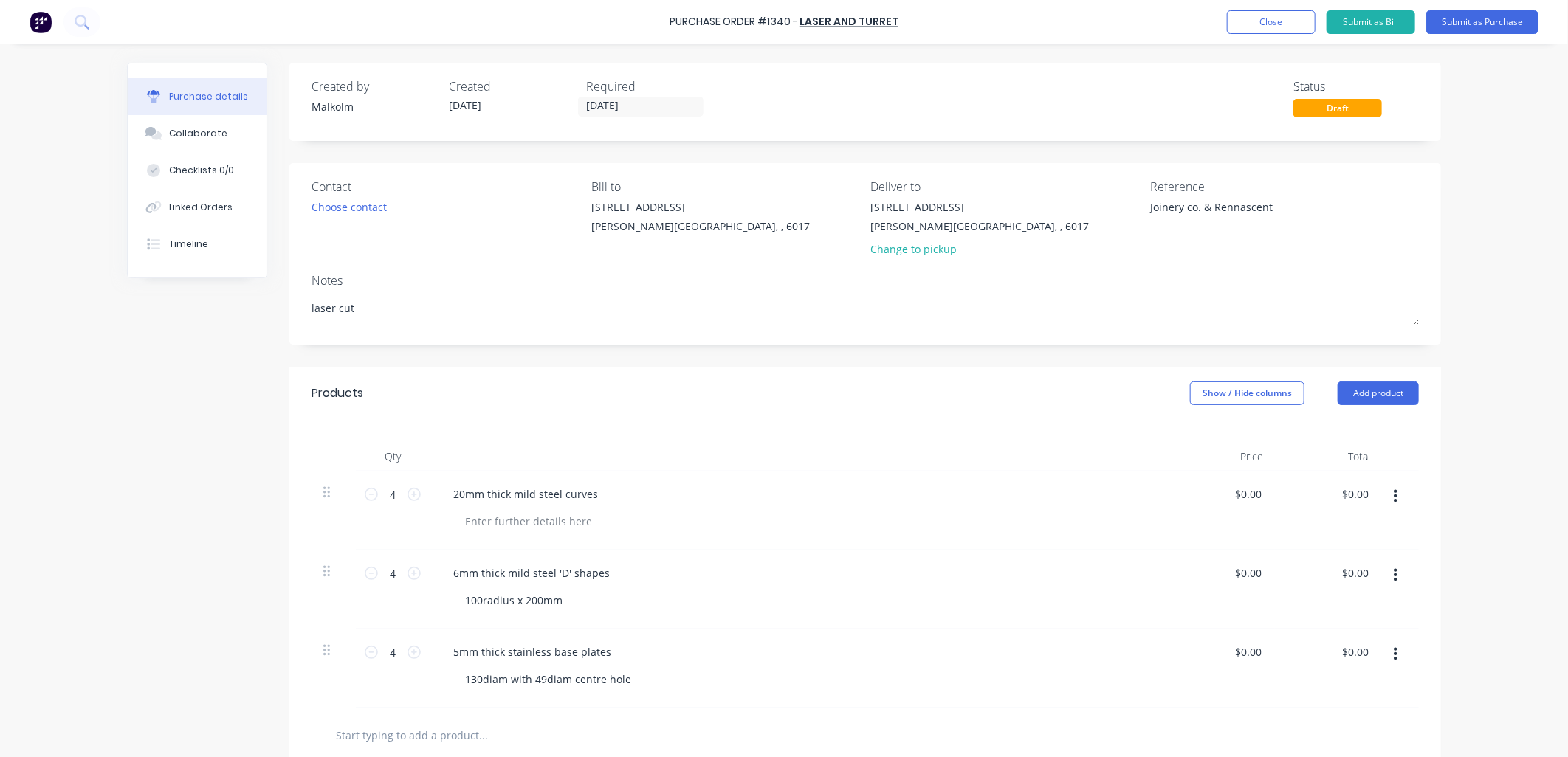
type textarea "x"
type textarea "Joinery co. & Rennascent"
click at [1235, 263] on div "Reference Joinery co. & Rennascent" at bounding box center [1285, 221] width 269 height 86
click at [1460, 18] on button "Submit as Purchase" at bounding box center [1483, 21] width 112 height 24
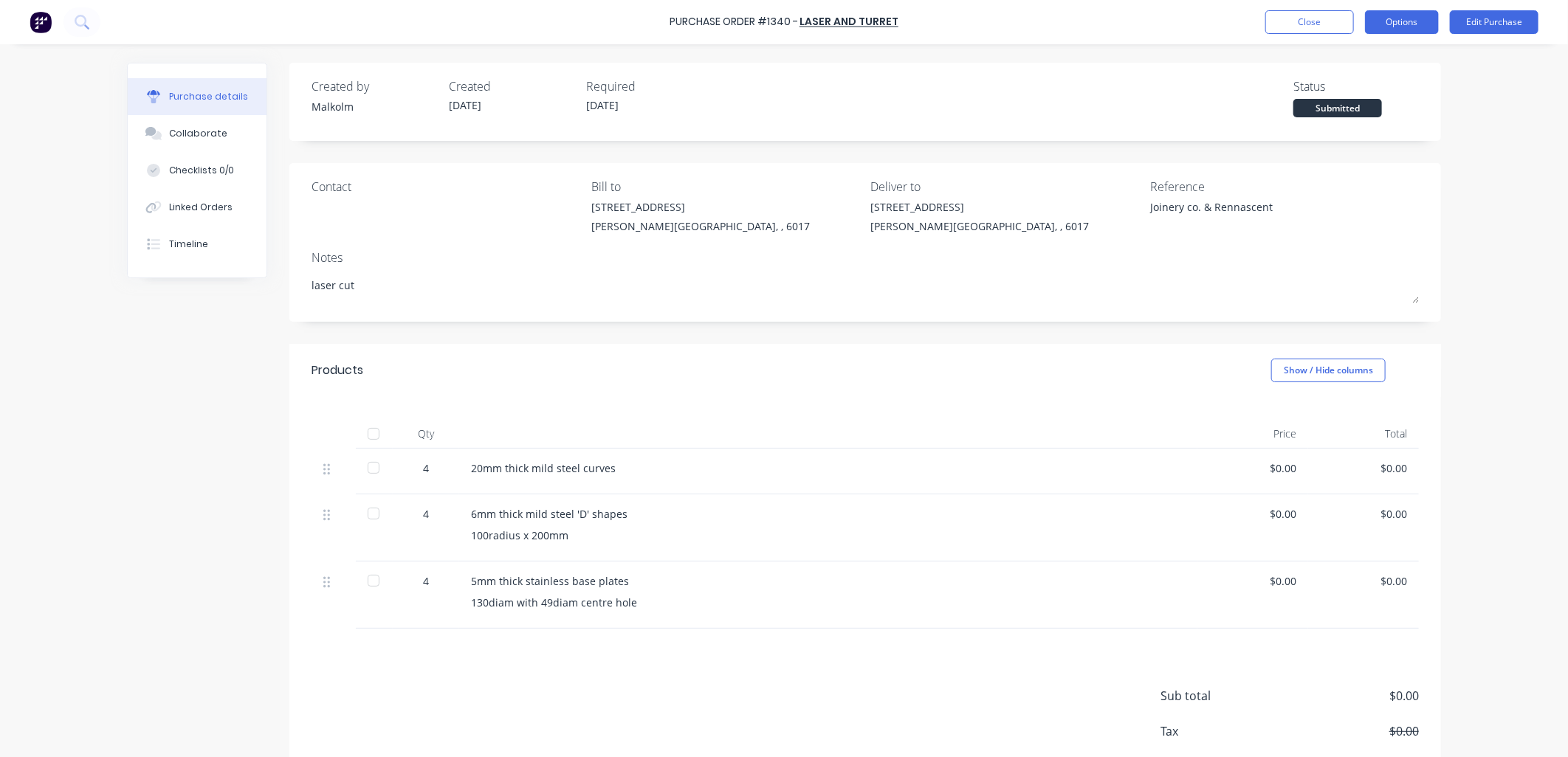
click at [1398, 18] on button "Options" at bounding box center [1402, 21] width 74 height 24
click at [1366, 54] on div "Print / Email" at bounding box center [1369, 60] width 114 height 21
click at [1348, 118] on div "Without pricing" at bounding box center [1369, 119] width 114 height 21
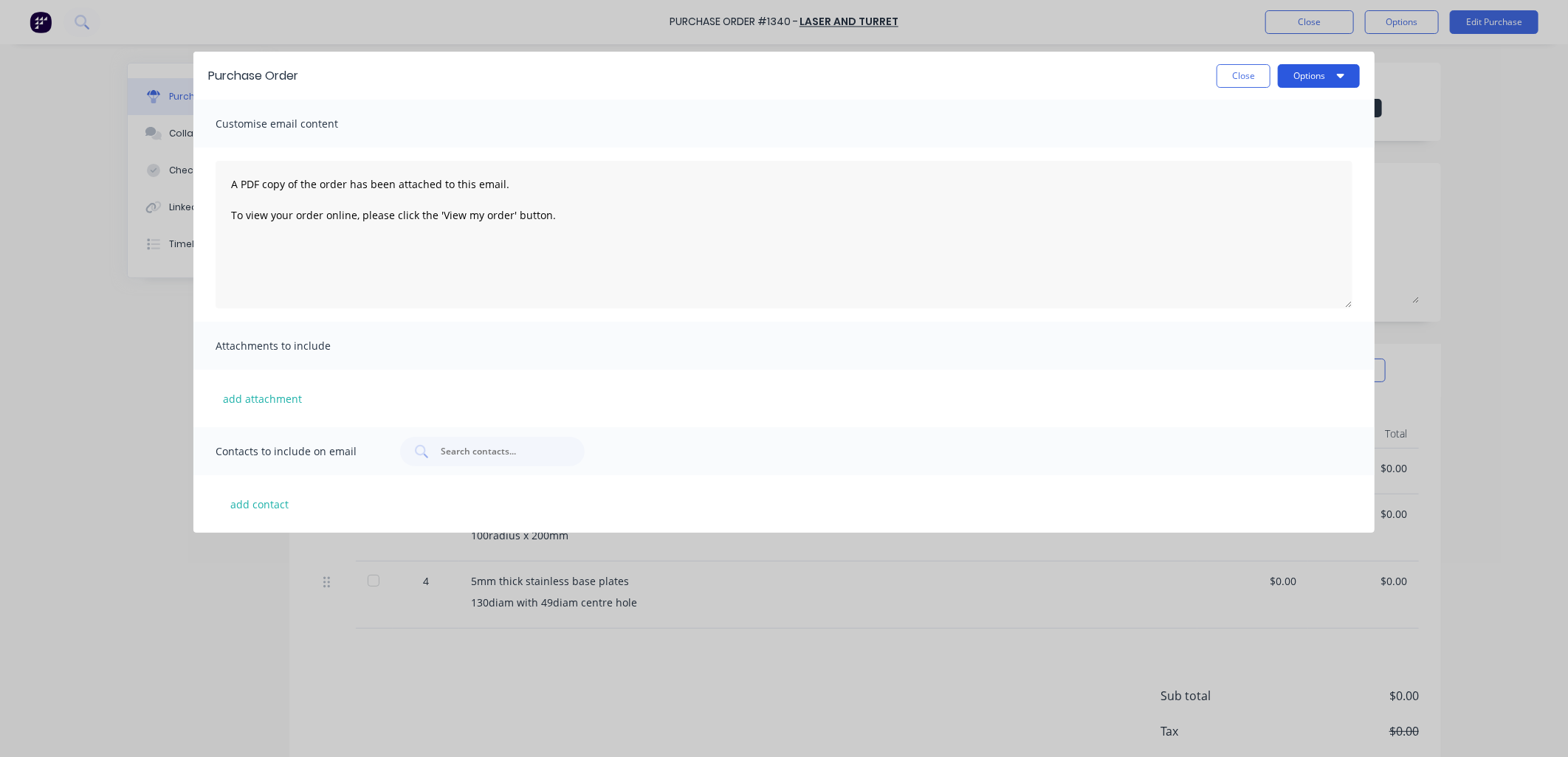
click at [1330, 78] on button "Options" at bounding box center [1319, 76] width 82 height 24
click at [1268, 111] on div "Print" at bounding box center [1290, 114] width 114 height 21
type textarea "x"
